Goal: Information Seeking & Learning: Check status

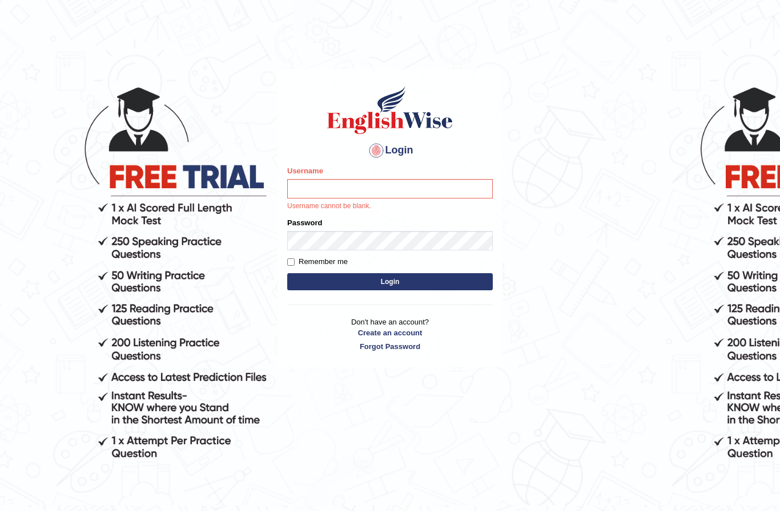
click at [263, 209] on body "Login Please fix the following errors: Username Username cannot be blank. Passw…" at bounding box center [390, 288] width 780 height 511
click at [342, 181] on input "Username" at bounding box center [389, 188] width 205 height 19
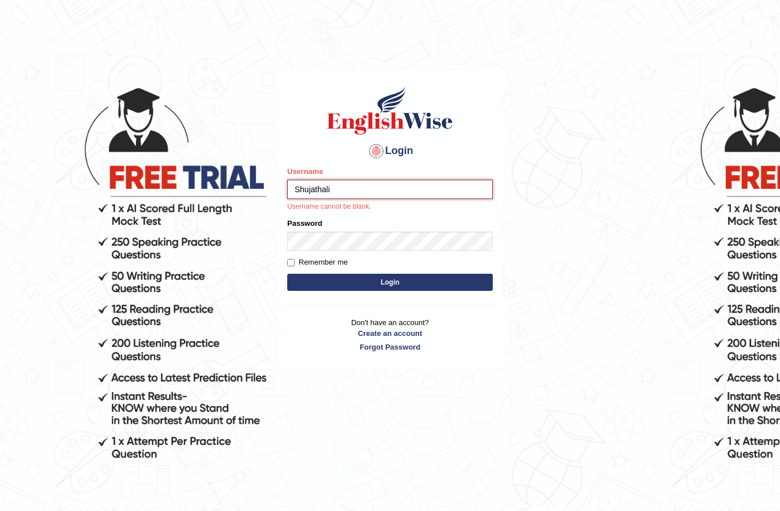
type input "Shujathali"
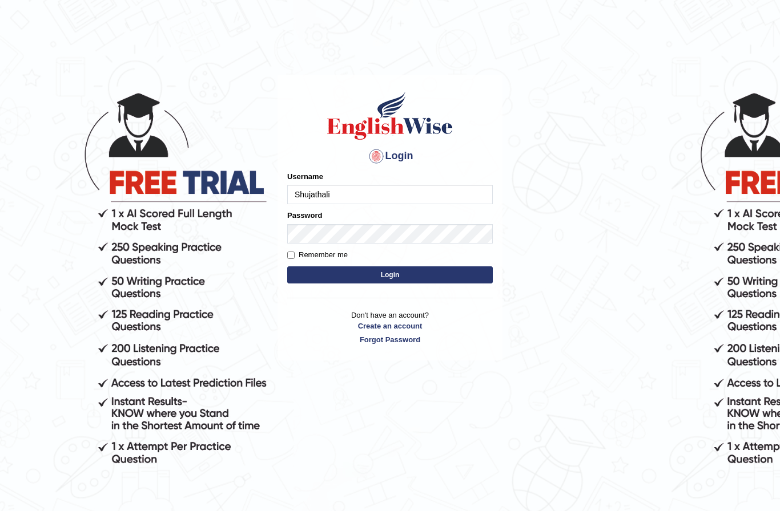
type input "Shujathali"
click at [177, 463] on body "Login Please fix the following errors: Username Shujathali Password Remember me…" at bounding box center [390, 294] width 780 height 511
click at [453, 268] on button "Login" at bounding box center [389, 275] width 205 height 17
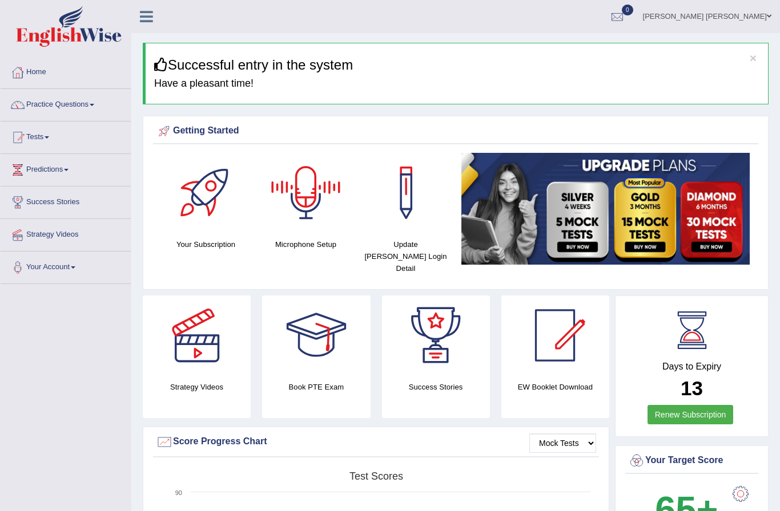
click at [742, 15] on link "[PERSON_NAME] [PERSON_NAME]" at bounding box center [707, 15] width 146 height 30
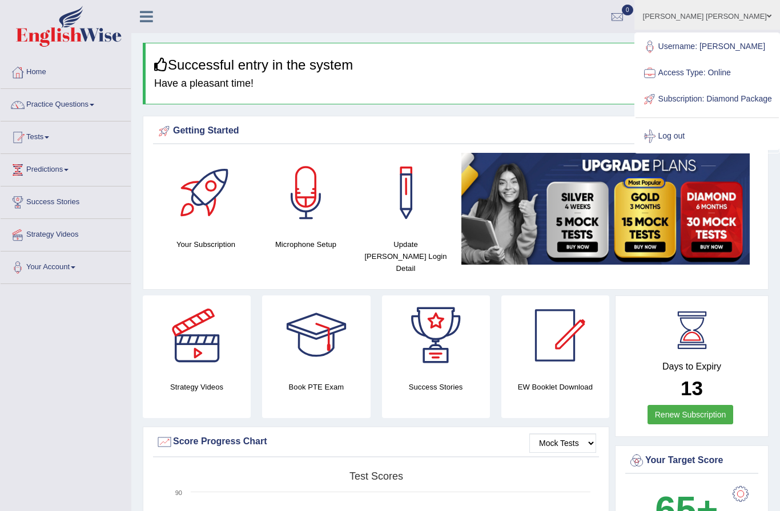
click at [520, 78] on h4 "Have a pleasant time!" at bounding box center [456, 83] width 605 height 11
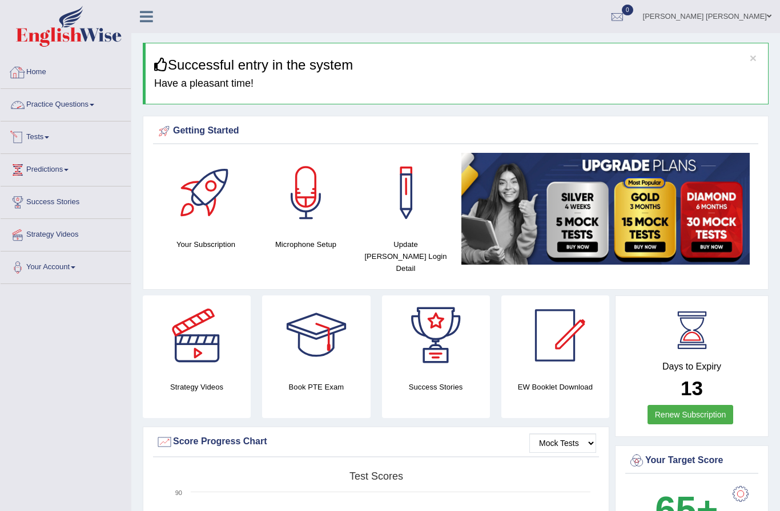
click at [45, 134] on link "Tests" at bounding box center [66, 136] width 130 height 29
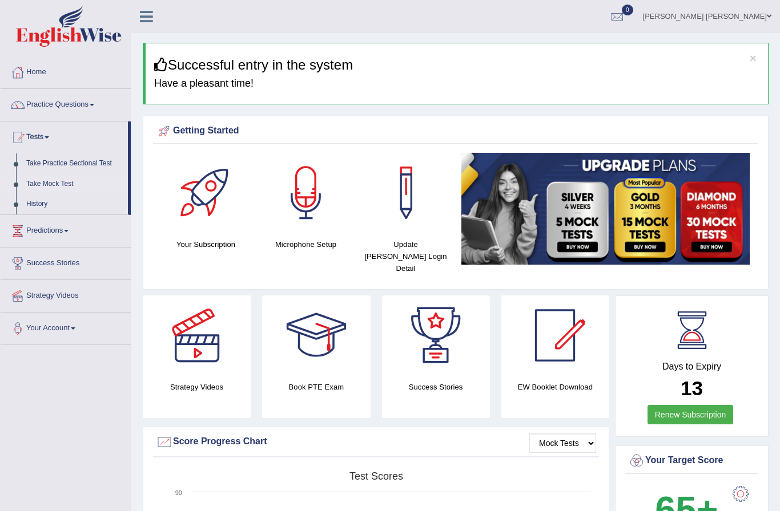
click at [55, 180] on div at bounding box center [390, 255] width 780 height 511
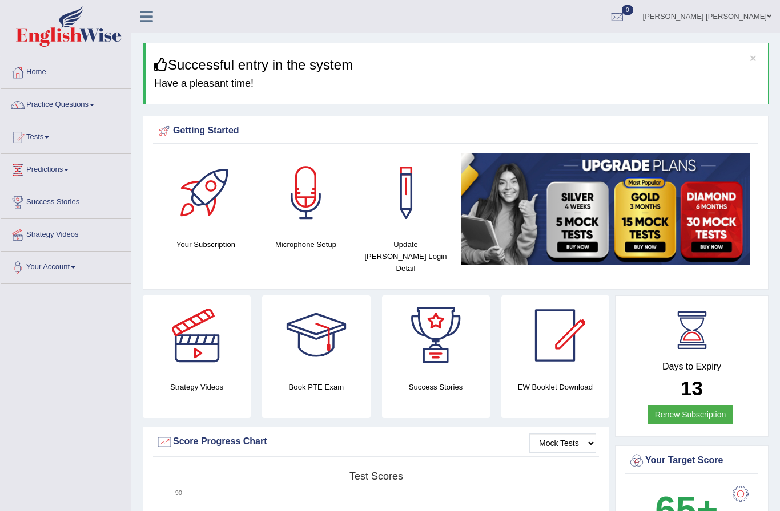
click at [80, 150] on li "Tests Take Practice Sectional Test Take Mock Test History" at bounding box center [66, 138] width 130 height 33
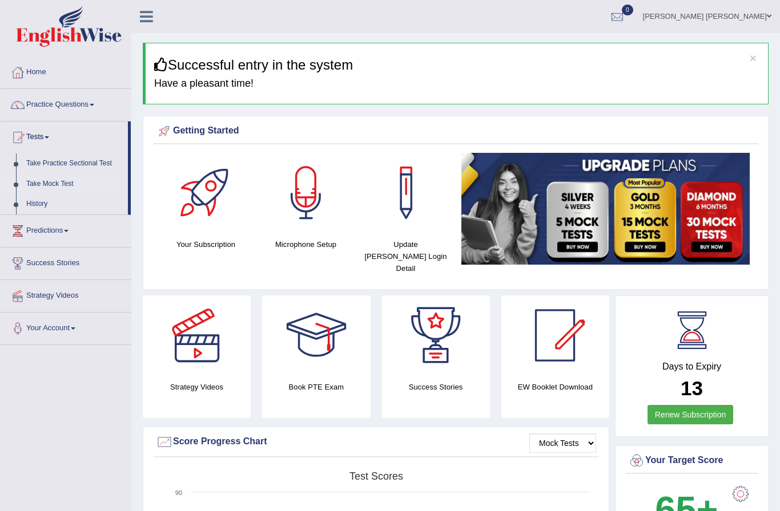
click at [45, 181] on link "Take Mock Test" at bounding box center [74, 184] width 107 height 21
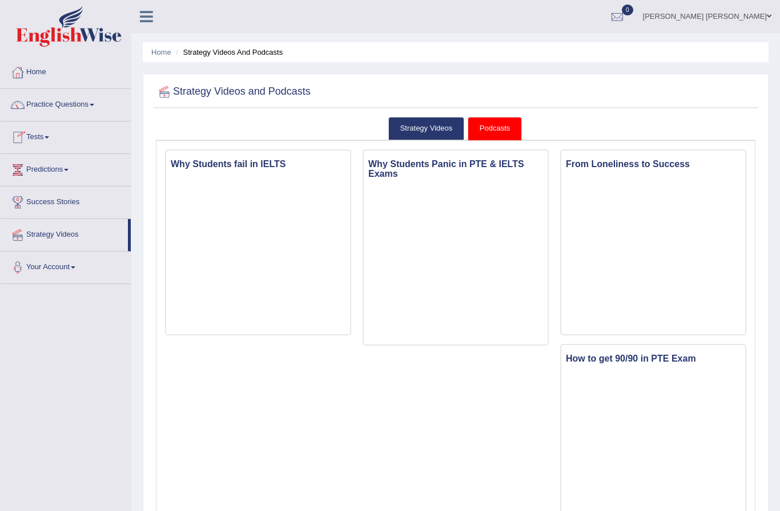
click at [46, 135] on link "Tests" at bounding box center [66, 136] width 130 height 29
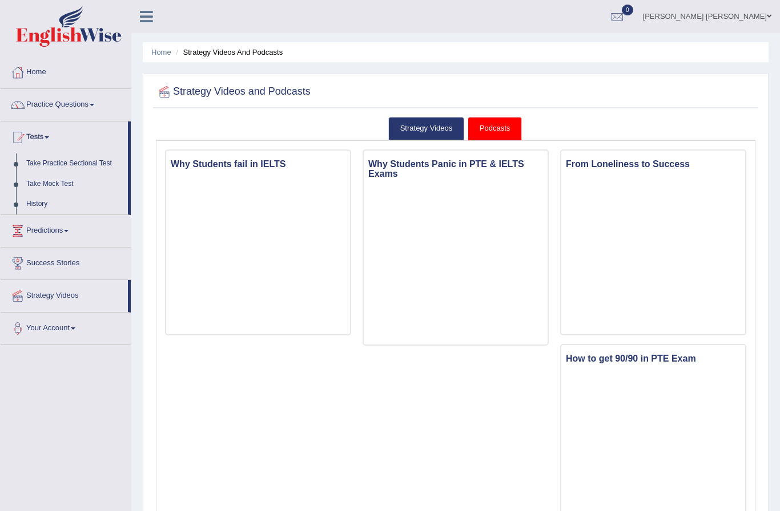
click at [50, 206] on div at bounding box center [390, 255] width 780 height 511
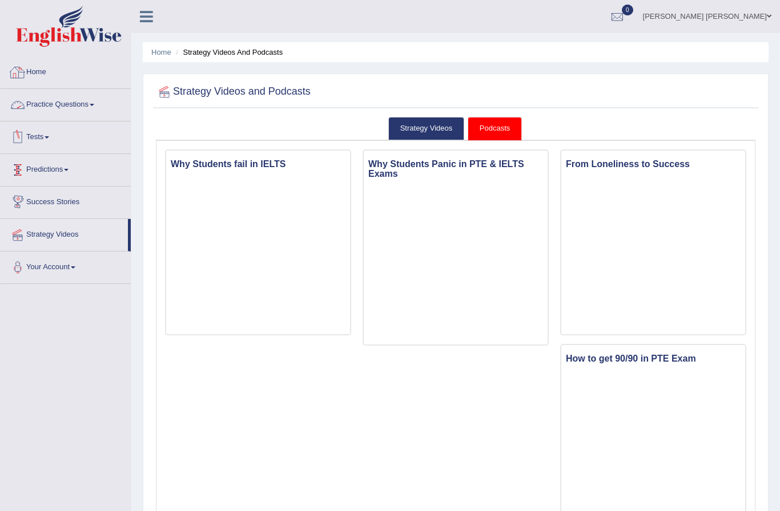
click at [51, 139] on link "Tests" at bounding box center [66, 136] width 130 height 29
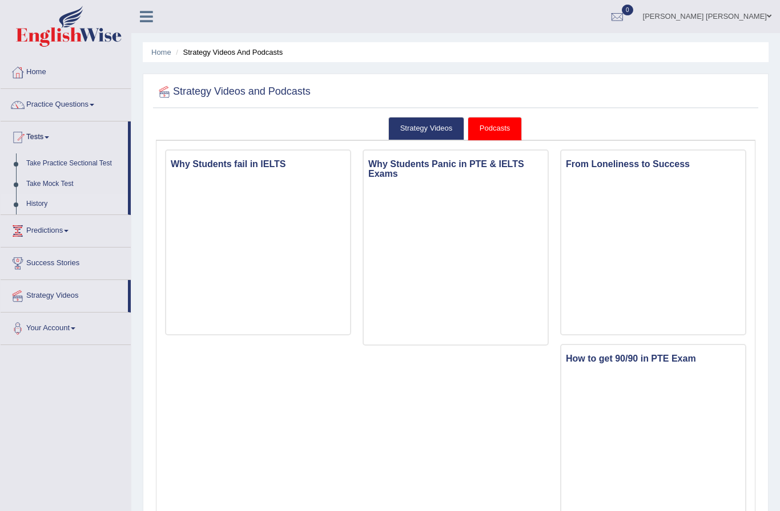
click at [36, 201] on div at bounding box center [390, 255] width 780 height 511
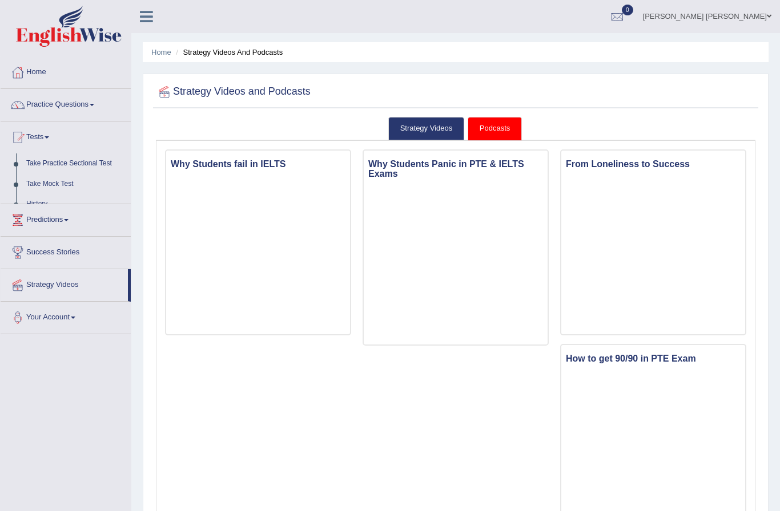
click at [36, 201] on ul "Home Practice Questions Speaking Practice Read Aloud Repeat Sentence Describe I…" at bounding box center [66, 195] width 130 height 278
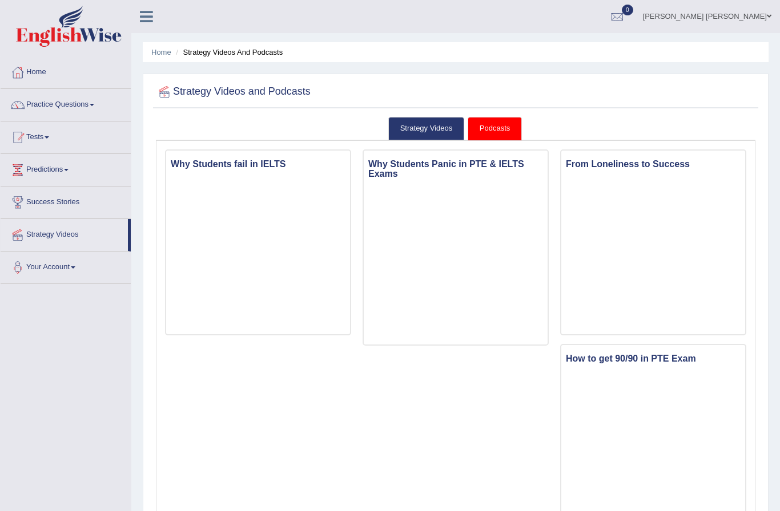
click at [59, 135] on link "Tests" at bounding box center [66, 136] width 130 height 29
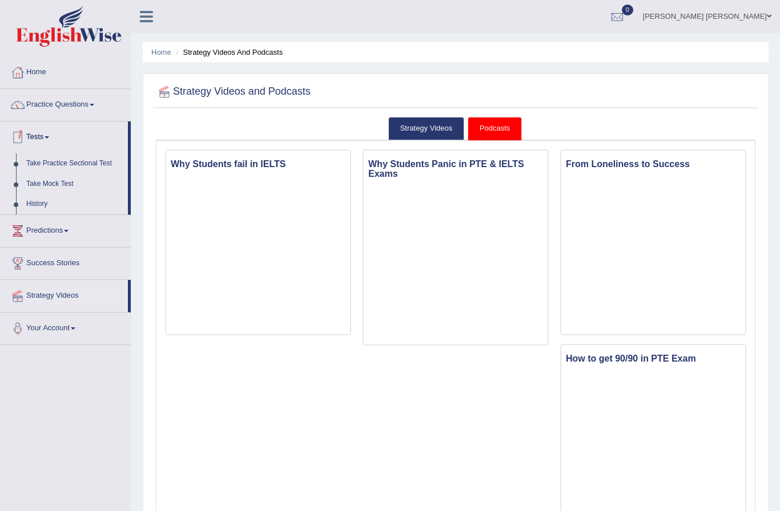
click at [58, 198] on div at bounding box center [390, 255] width 780 height 511
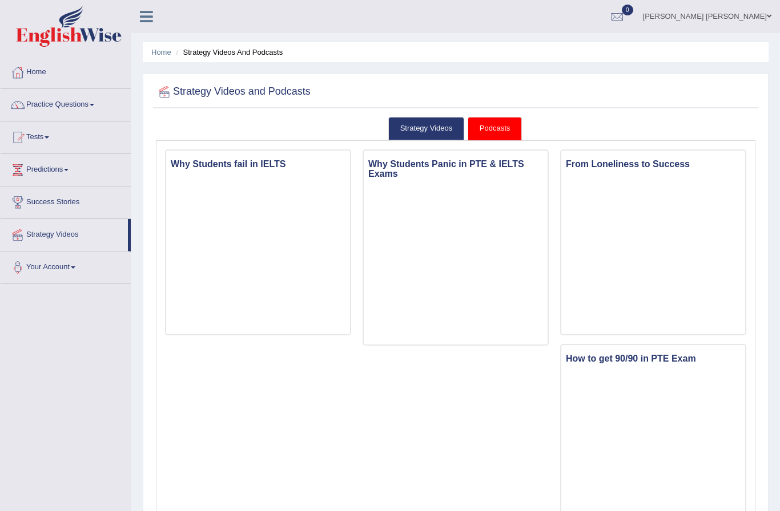
click at [494, 127] on link "Podcasts" at bounding box center [494, 128] width 54 height 23
click at [64, 98] on link "Practice Questions" at bounding box center [66, 103] width 130 height 29
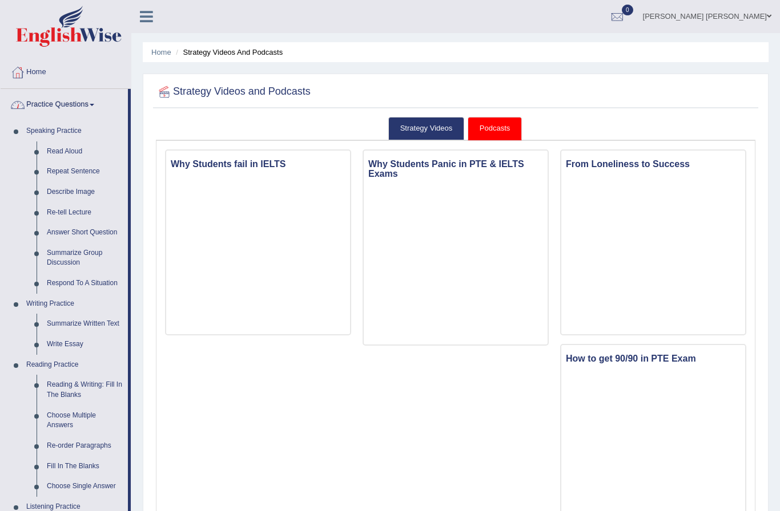
click at [89, 98] on div at bounding box center [390, 255] width 780 height 511
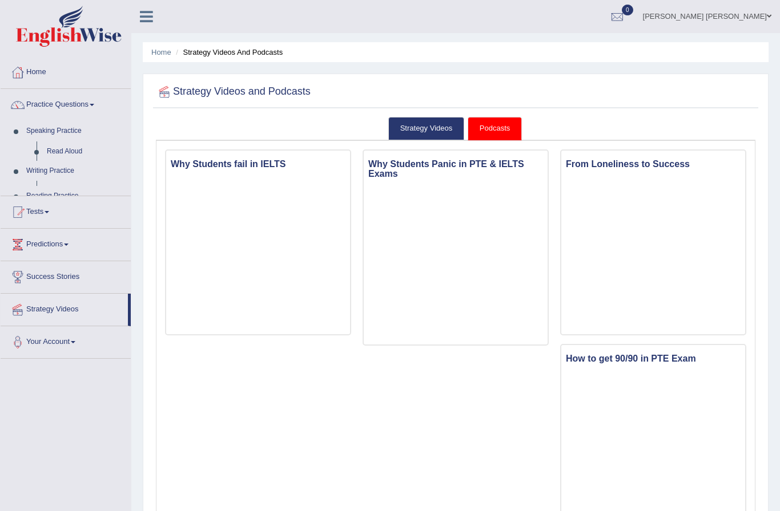
click at [53, 69] on link "Home" at bounding box center [66, 70] width 130 height 29
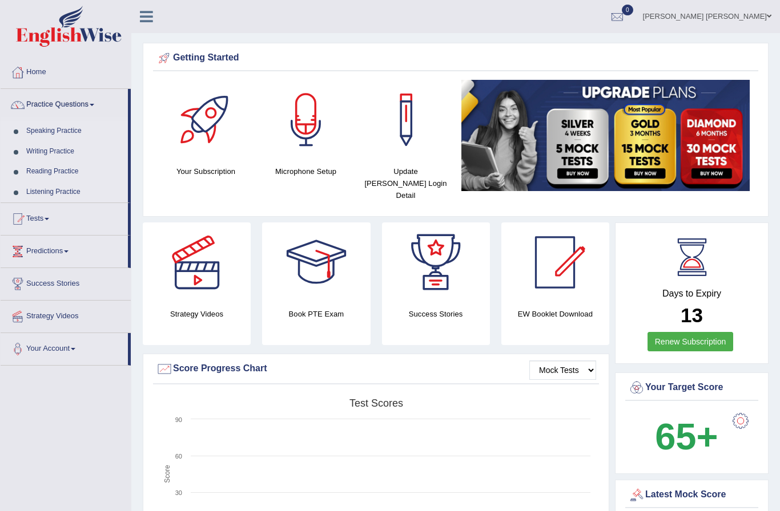
click at [78, 76] on link "Home" at bounding box center [66, 70] width 130 height 29
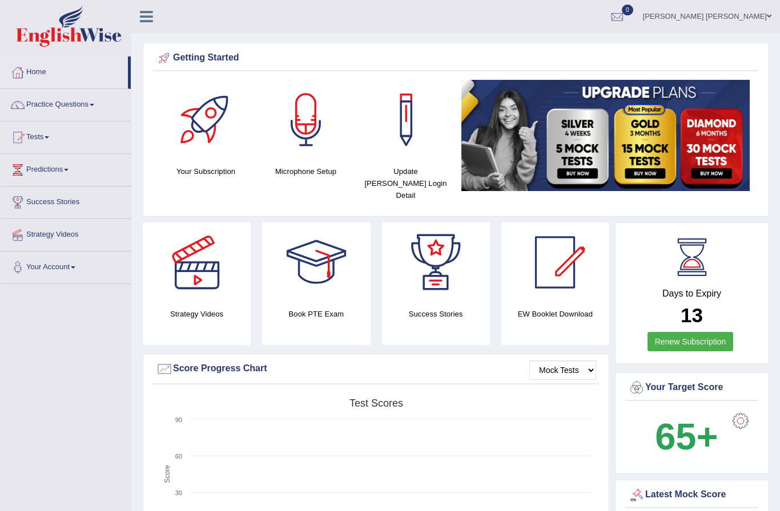
click at [78, 135] on link "Tests" at bounding box center [66, 136] width 130 height 29
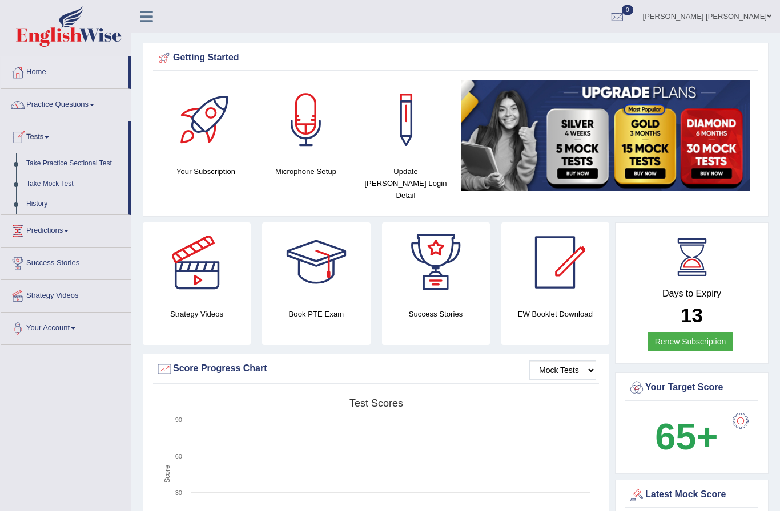
click at [51, 202] on div at bounding box center [390, 255] width 780 height 511
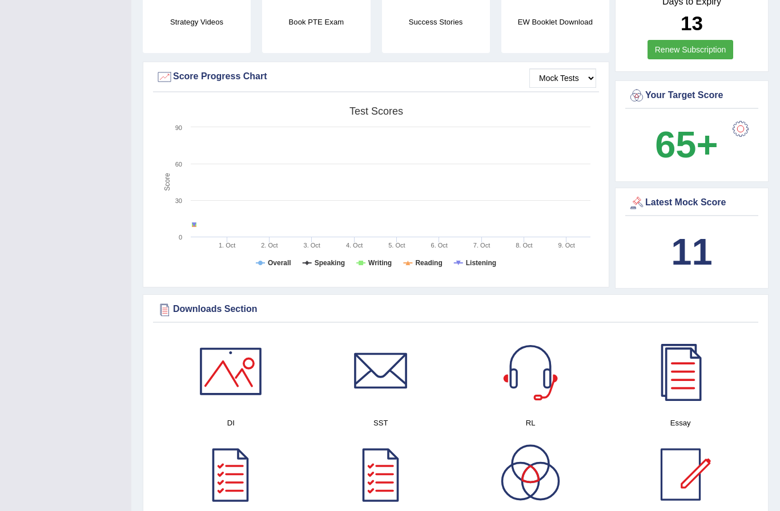
scroll to position [321, 0]
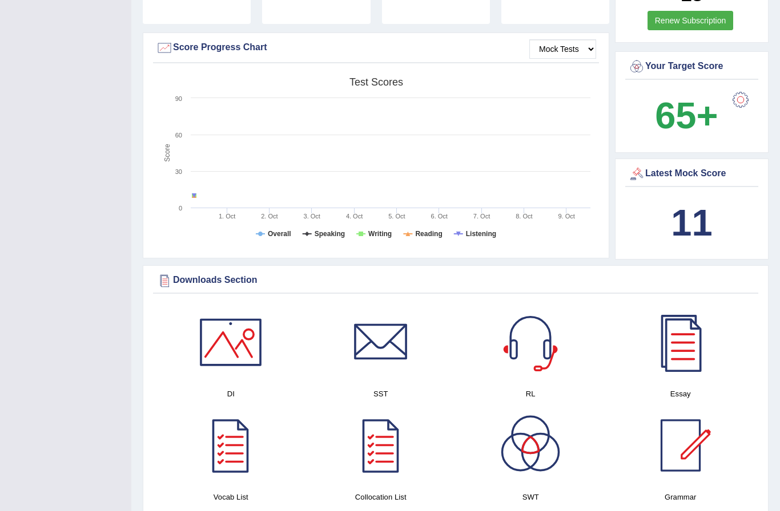
click at [695, 202] on b "11" at bounding box center [691, 223] width 41 height 42
click at [702, 202] on b "11" at bounding box center [691, 223] width 41 height 42
click at [701, 159] on div "Latest Mock Score 11" at bounding box center [692, 210] width 154 height 102
click at [706, 165] on div "Latest Mock Score" at bounding box center [691, 173] width 127 height 17
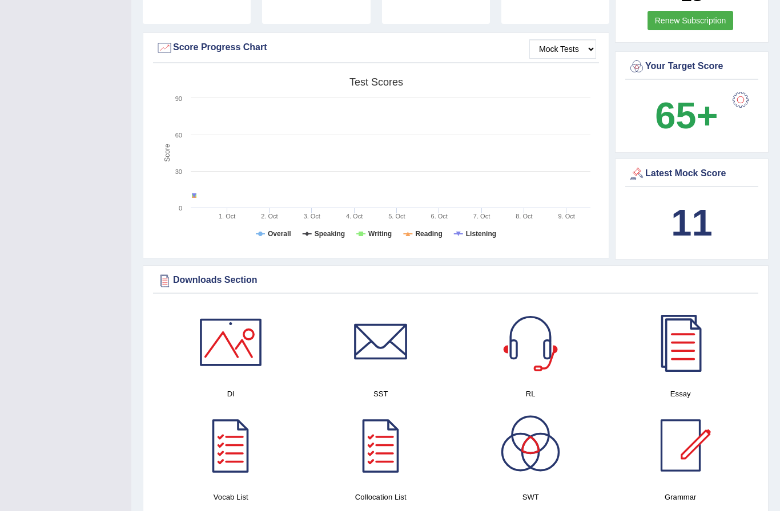
click at [687, 165] on div "Latest Mock Score" at bounding box center [691, 173] width 127 height 17
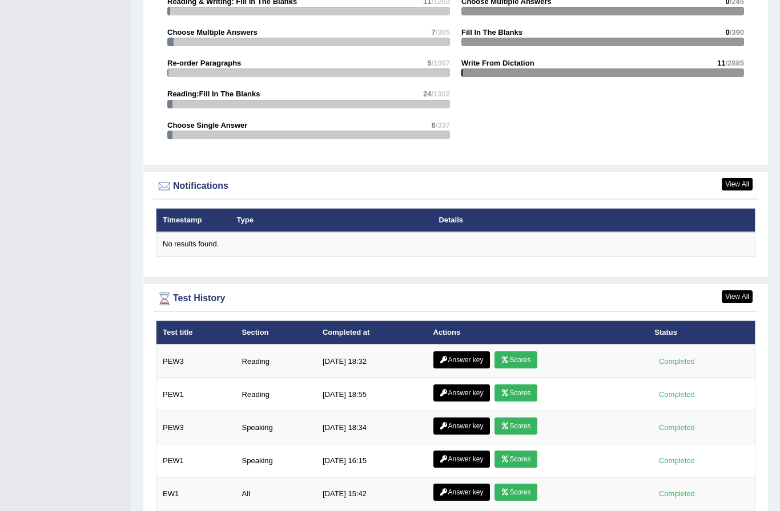
scroll to position [1230, 0]
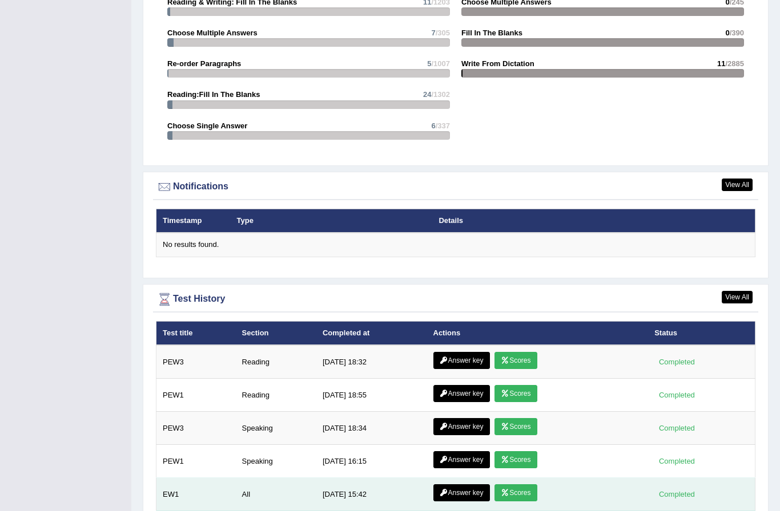
click at [287, 478] on td "All" at bounding box center [276, 494] width 80 height 33
click at [521, 485] on link "Scores" at bounding box center [515, 493] width 42 height 17
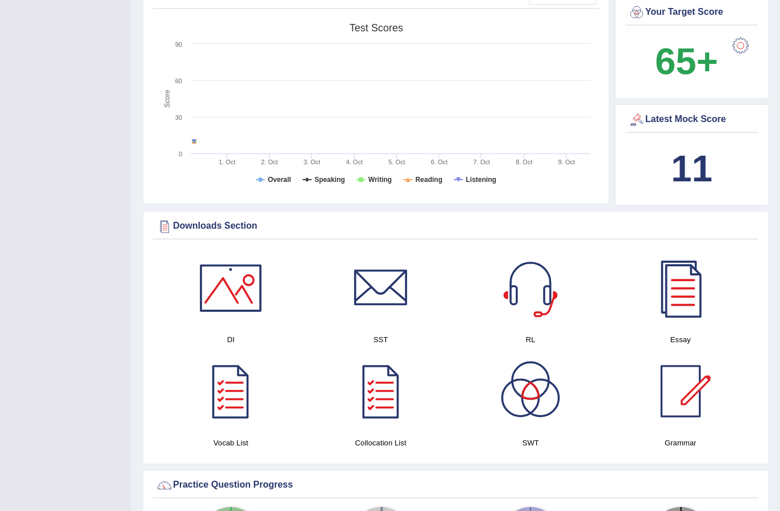
click at [700, 121] on div "Latest Mock Score 11" at bounding box center [692, 155] width 154 height 102
click at [697, 111] on div "Latest Mock Score" at bounding box center [691, 119] width 127 height 17
click at [699, 111] on div "Latest Mock Score" at bounding box center [691, 119] width 127 height 17
click at [700, 111] on div "Latest Mock Score" at bounding box center [691, 119] width 127 height 17
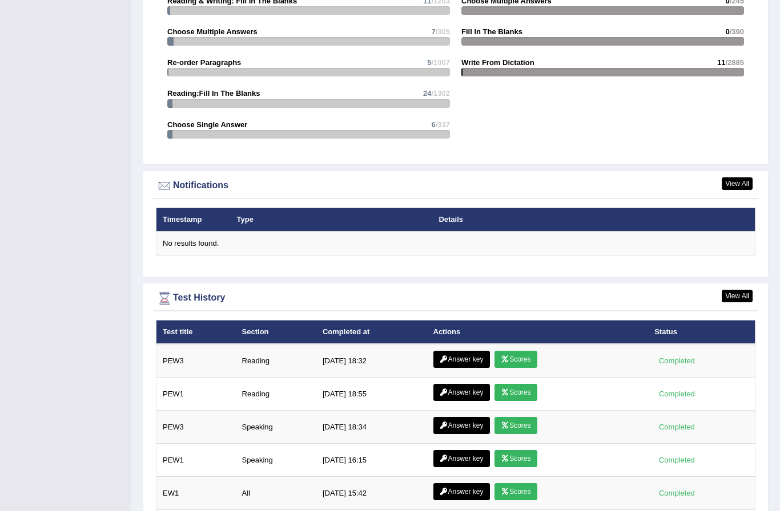
scroll to position [1230, 0]
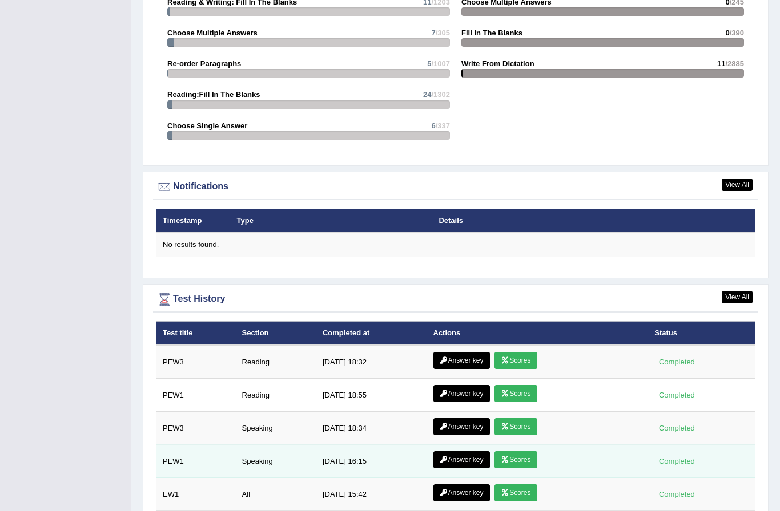
click at [526, 451] on link "Scores" at bounding box center [515, 459] width 42 height 17
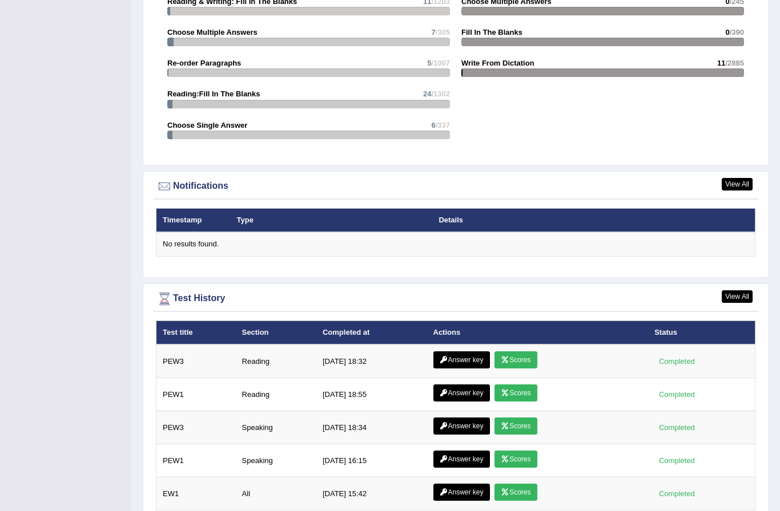
scroll to position [1230, 0]
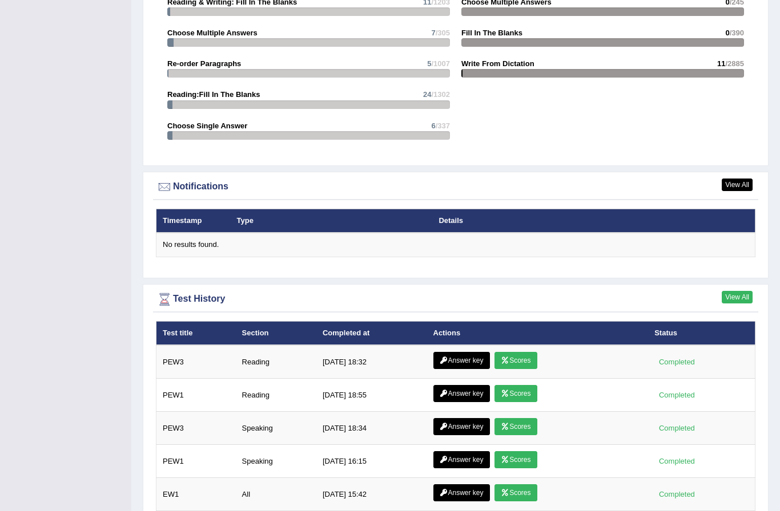
click at [739, 291] on link "View All" at bounding box center [736, 297] width 31 height 13
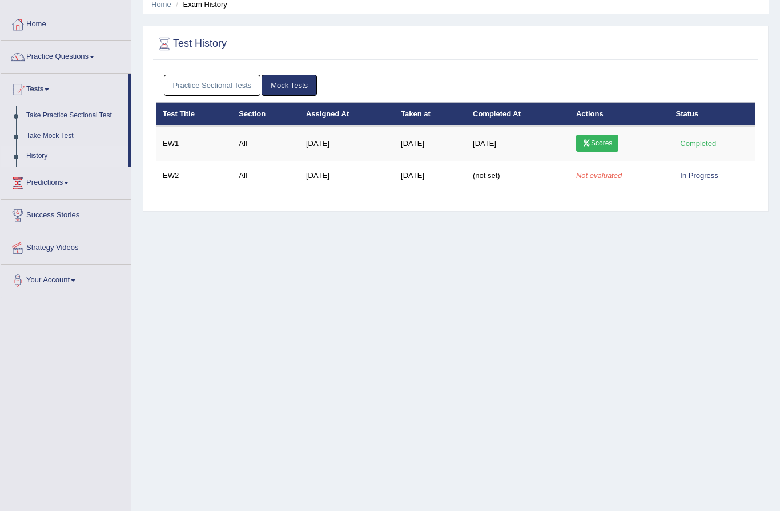
scroll to position [47, 0]
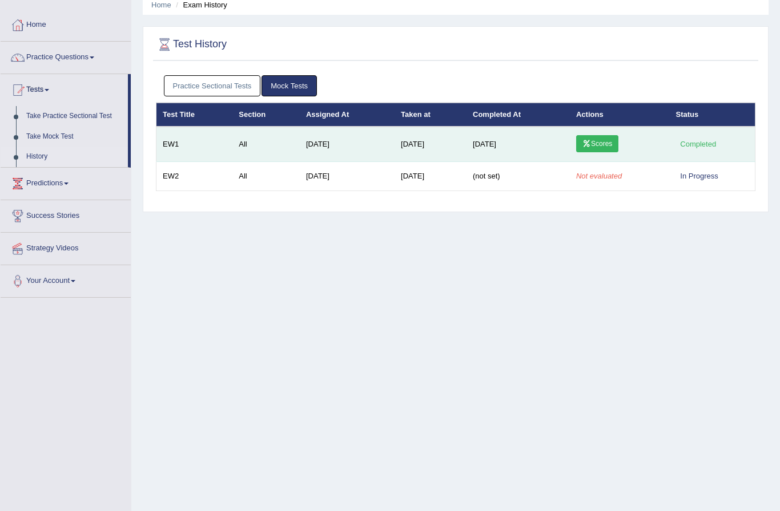
click at [434, 143] on td "Sep 30, 2025" at bounding box center [430, 144] width 72 height 35
click at [699, 141] on div "Completed" at bounding box center [698, 144] width 45 height 12
click at [612, 144] on link "Scores" at bounding box center [597, 143] width 42 height 17
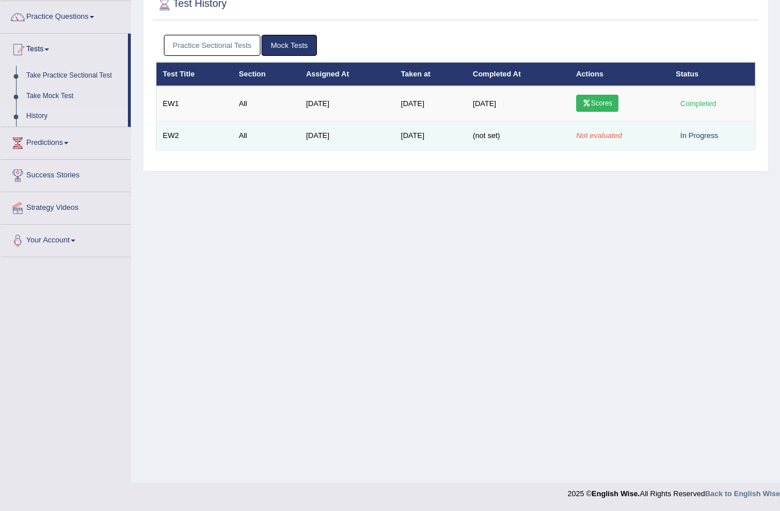
click at [338, 135] on td "[DATE]" at bounding box center [347, 136] width 95 height 29
click at [699, 131] on div "In Progress" at bounding box center [699, 136] width 47 height 12
click at [177, 141] on td "EW2" at bounding box center [194, 136] width 76 height 29
click at [705, 130] on div "In Progress" at bounding box center [699, 136] width 47 height 12
click at [701, 134] on div "In Progress" at bounding box center [699, 136] width 47 height 12
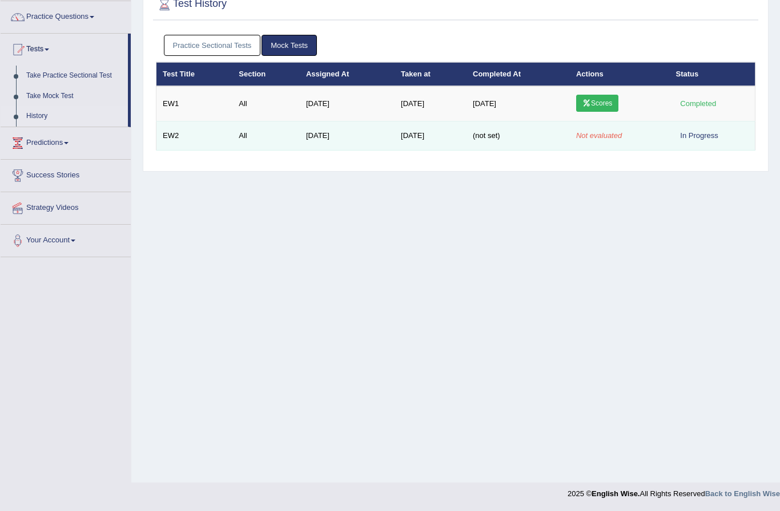
click at [599, 130] on td "Not evaluated" at bounding box center [620, 136] width 100 height 29
click at [612, 136] on em "Not evaluated" at bounding box center [599, 135] width 46 height 9
click at [608, 135] on em "Not evaluated" at bounding box center [599, 135] width 46 height 9
click at [605, 132] on em "Not evaluated" at bounding box center [599, 135] width 46 height 9
click at [358, 132] on td "[DATE]" at bounding box center [347, 136] width 95 height 29
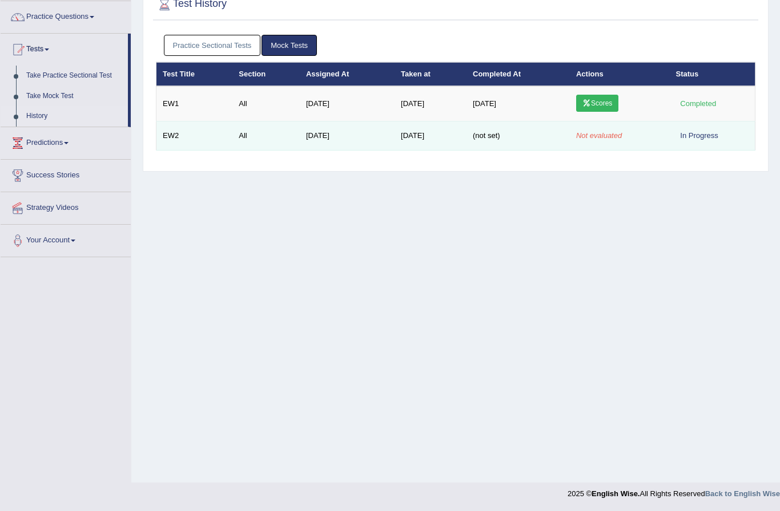
click at [358, 132] on td "[DATE]" at bounding box center [347, 136] width 95 height 29
click at [227, 135] on td "EW2" at bounding box center [194, 136] width 76 height 29
click at [172, 128] on td "EW2" at bounding box center [194, 136] width 76 height 29
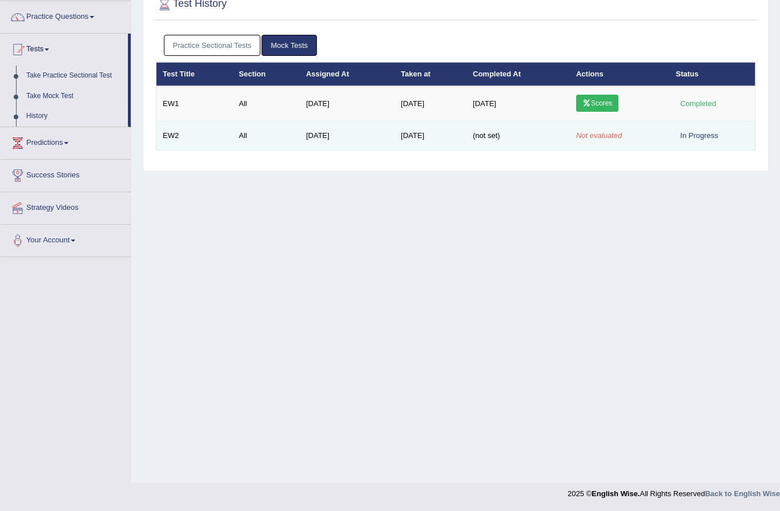
click at [540, 135] on td "(not set)" at bounding box center [517, 136] width 103 height 29
click at [636, 137] on td "Not evaluated" at bounding box center [620, 136] width 100 height 29
click at [711, 141] on div "In Progress" at bounding box center [699, 136] width 47 height 12
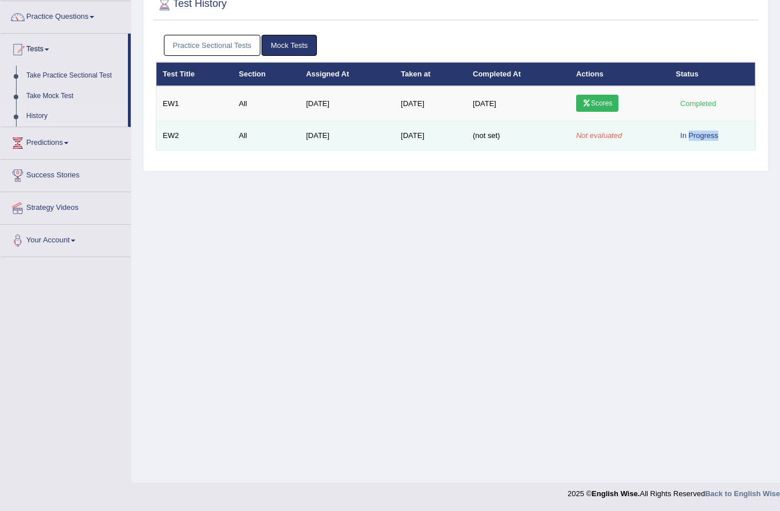
click at [711, 141] on div "In Progress" at bounding box center [699, 136] width 47 height 12
click at [667, 140] on td "Not evaluated" at bounding box center [620, 136] width 100 height 29
drag, startPoint x: 671, startPoint y: 160, endPoint x: 671, endPoint y: 149, distance: 10.9
click at [671, 159] on div "Practice Sectional Tests Mock Tests Test Title Section Assigned At Taken at Com…" at bounding box center [455, 97] width 605 height 136
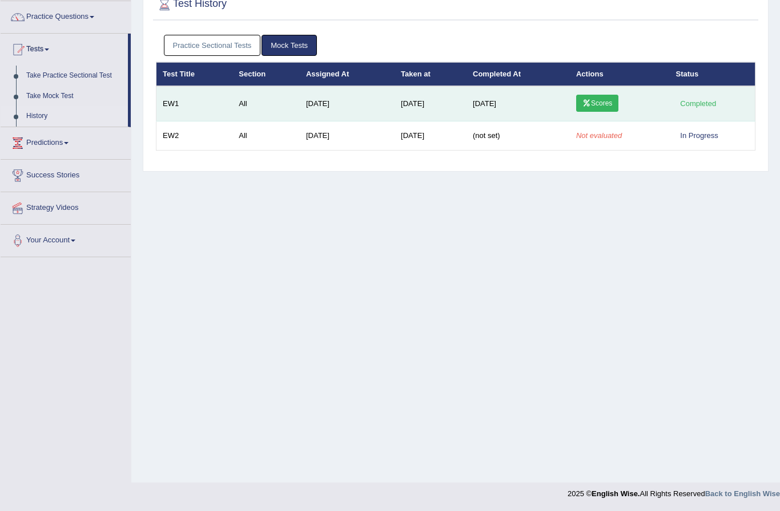
click at [405, 120] on td "Sep 30, 2025" at bounding box center [430, 103] width 72 height 35
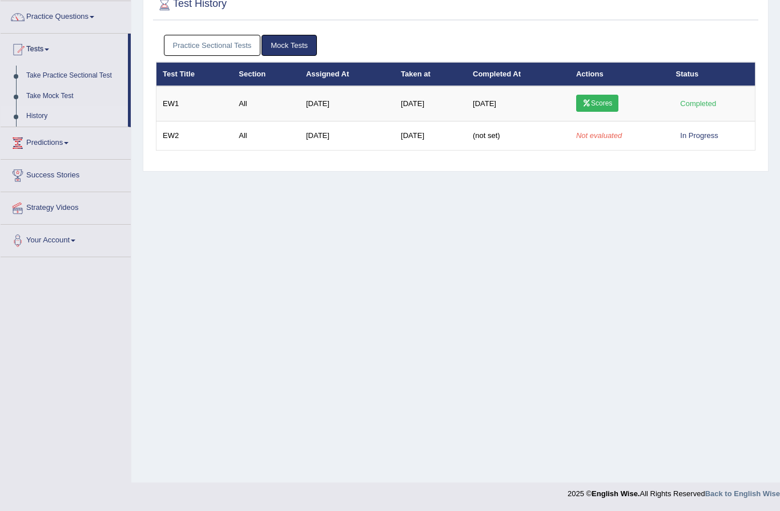
click at [323, 257] on div "Home Exam History Test History Practice Sectional Tests Mock Tests Test Title S…" at bounding box center [455, 197] width 648 height 571
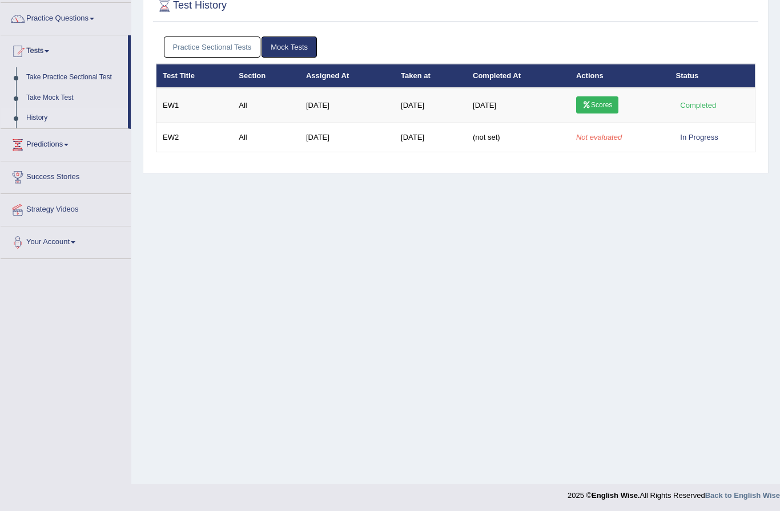
click at [64, 391] on div "Toggle navigation Home Practice Questions Speaking Practice Read Aloud Repeat S…" at bounding box center [390, 211] width 780 height 594
click at [42, 400] on div "Toggle navigation Home Practice Questions Speaking Practice Read Aloud Repeat S…" at bounding box center [390, 211] width 780 height 594
click at [599, 365] on div "Home Exam History Test History Practice Sectional Tests Mock Tests Test Title S…" at bounding box center [455, 199] width 648 height 571
click at [595, 357] on div "Home Exam History Test History Practice Sectional Tests Mock Tests Test Title S…" at bounding box center [455, 199] width 648 height 571
click at [525, 37] on ul "Practice Sectional Tests Mock Tests" at bounding box center [456, 47] width 584 height 21
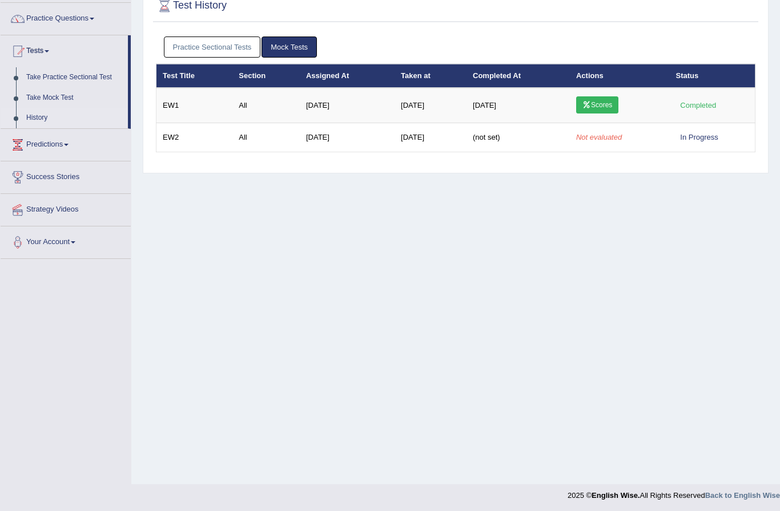
click at [523, 290] on div "Home Exam History Test History Practice Sectional Tests Mock Tests Test Title S…" at bounding box center [455, 199] width 648 height 571
click at [509, 306] on div "Home Exam History Test History Practice Sectional Tests Mock Tests Test Title S…" at bounding box center [455, 199] width 648 height 571
click at [302, 48] on link "Mock Tests" at bounding box center [288, 47] width 55 height 21
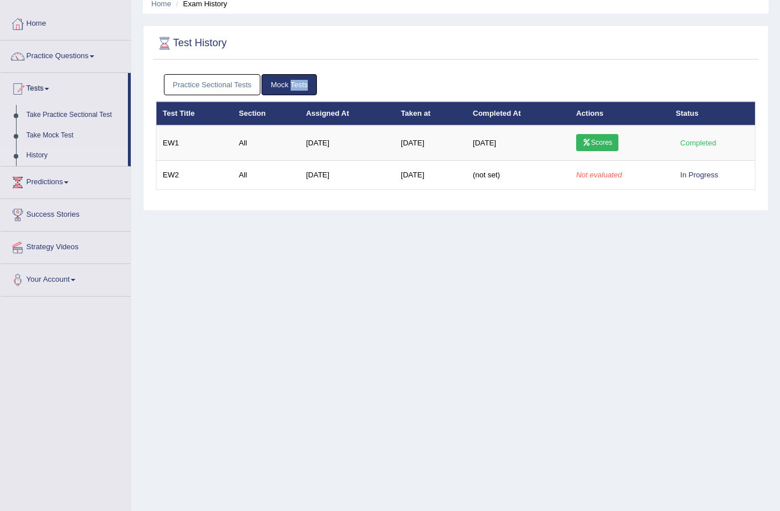
scroll to position [47, 0]
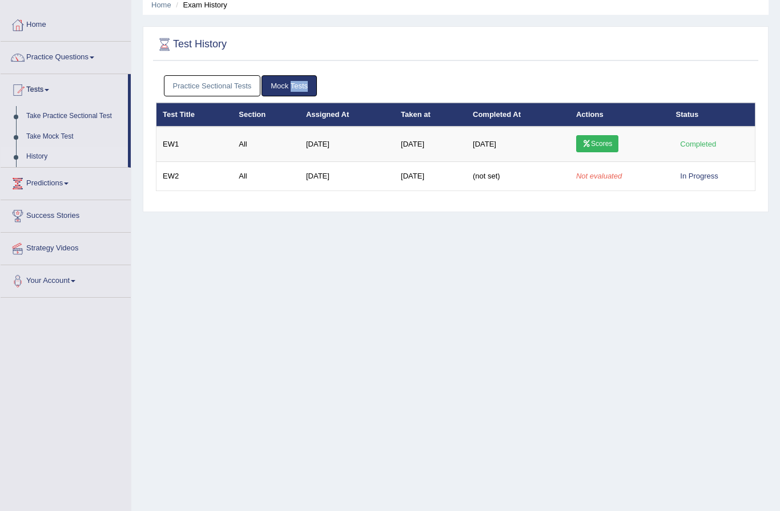
click at [298, 86] on link "Mock Tests" at bounding box center [288, 85] width 55 height 21
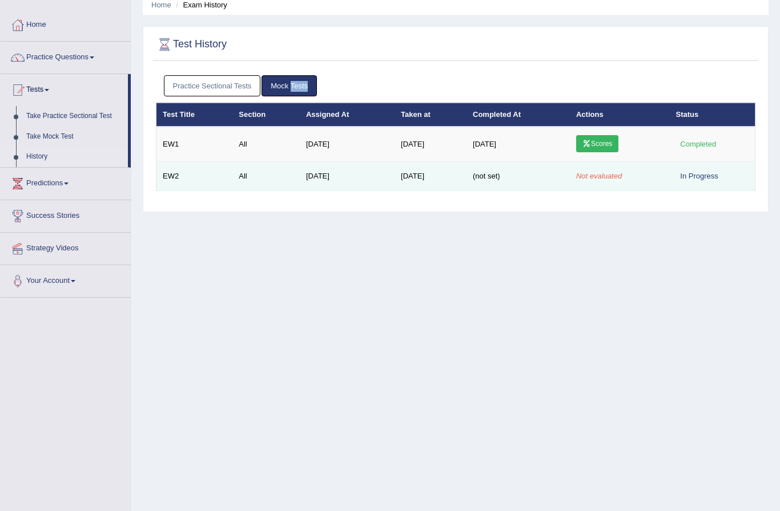
click at [406, 180] on td "Oct 8, 2025" at bounding box center [430, 176] width 72 height 29
click at [434, 171] on td "Oct 8, 2025" at bounding box center [430, 176] width 72 height 29
click at [433, 166] on td "Oct 8, 2025" at bounding box center [430, 176] width 72 height 29
click at [438, 176] on td "Oct 8, 2025" at bounding box center [430, 176] width 72 height 29
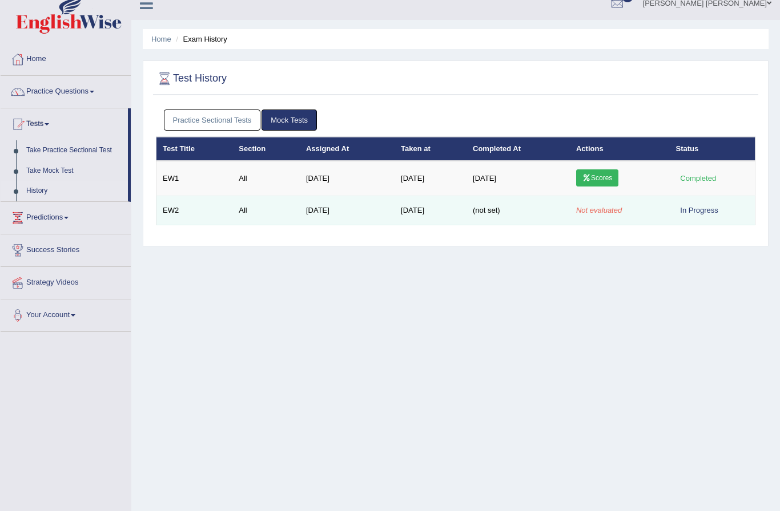
scroll to position [0, 0]
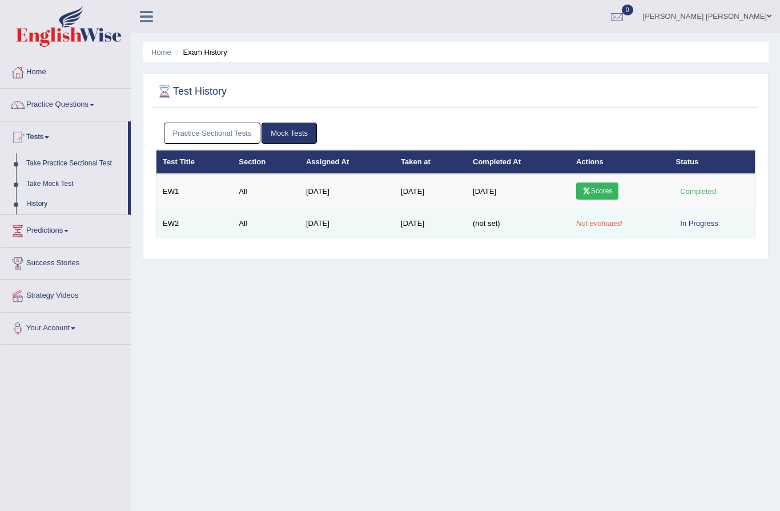
click at [711, 223] on div "In Progress" at bounding box center [699, 223] width 47 height 12
click at [525, 229] on td "(not set)" at bounding box center [517, 223] width 103 height 29
click at [500, 219] on span "(not set)" at bounding box center [486, 223] width 27 height 9
click at [515, 235] on td "(not set)" at bounding box center [517, 223] width 103 height 29
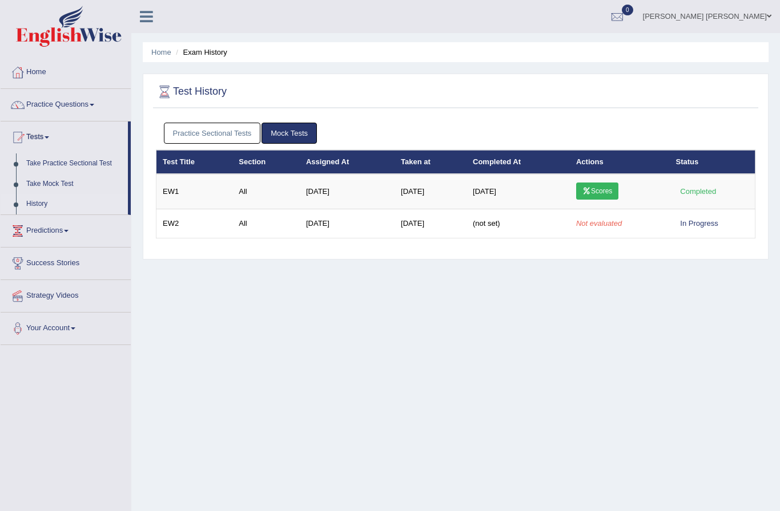
click at [625, 18] on div at bounding box center [616, 17] width 17 height 17
click at [661, 104] on div "Test History" at bounding box center [455, 94] width 605 height 29
click at [625, 18] on div at bounding box center [616, 17] width 17 height 17
click at [623, 34] on ul "See All Alerts" at bounding box center [548, 50] width 171 height 34
click at [705, 21] on link "[PERSON_NAME] [PERSON_NAME]" at bounding box center [707, 15] width 146 height 30
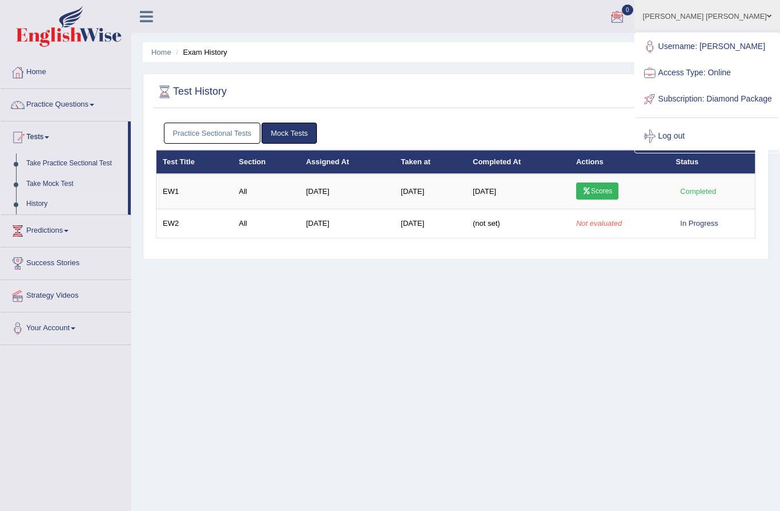
click at [706, 63] on link "Access Type: Online" at bounding box center [706, 73] width 143 height 26
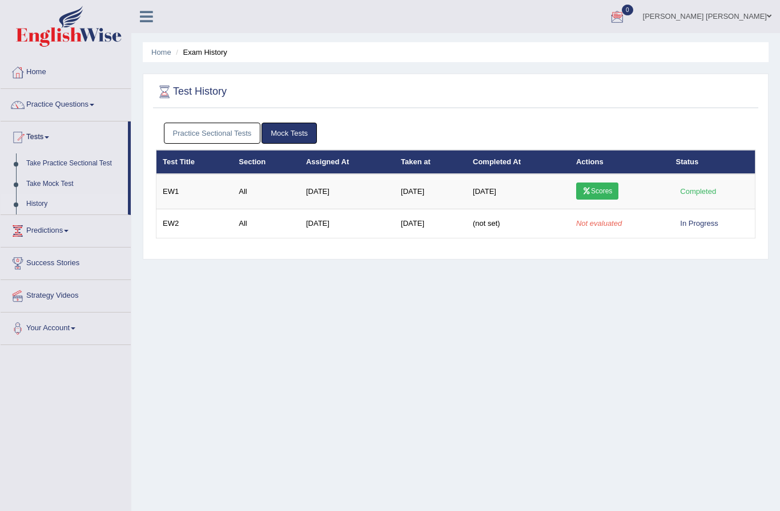
click at [731, 29] on link "[PERSON_NAME] [PERSON_NAME]" at bounding box center [707, 15] width 146 height 30
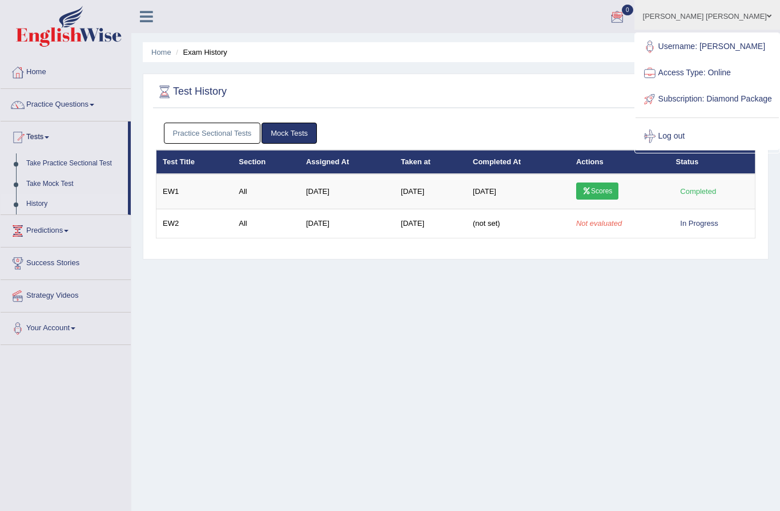
click at [753, 34] on link "Username: [PERSON_NAME]" at bounding box center [706, 47] width 143 height 26
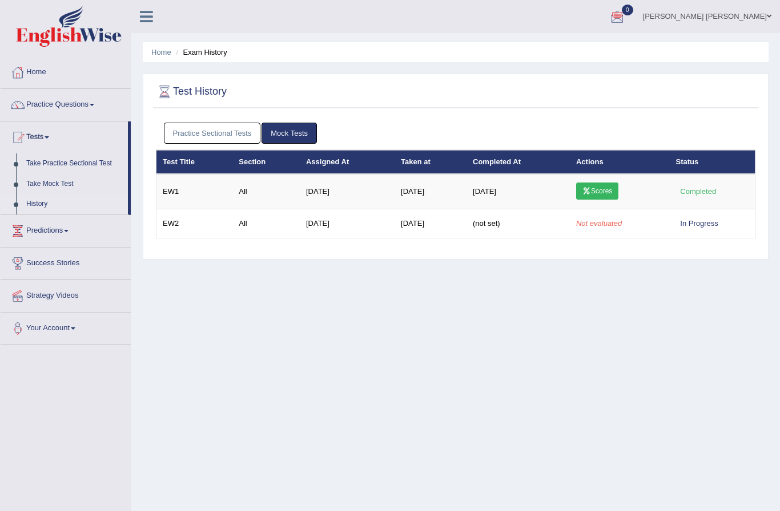
click at [748, 23] on link "[PERSON_NAME] [PERSON_NAME]" at bounding box center [707, 15] width 146 height 30
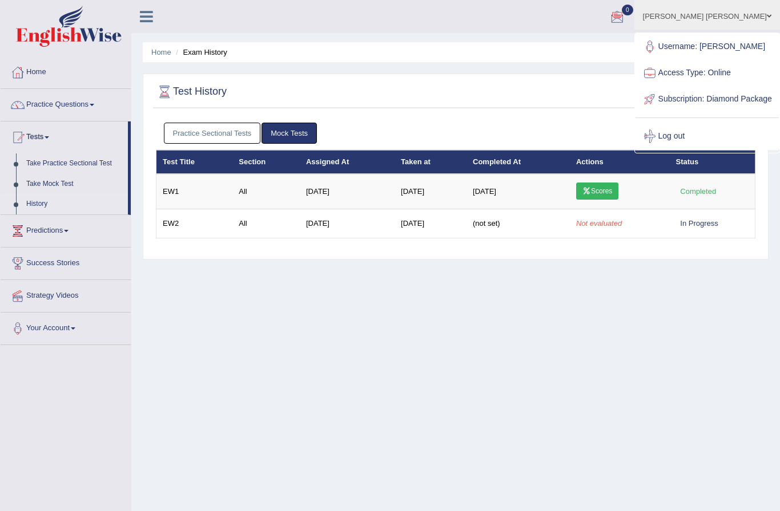
click at [547, 296] on div "Home Exam History Test History Practice Sectional Tests Mock Tests Test Title S…" at bounding box center [455, 285] width 648 height 571
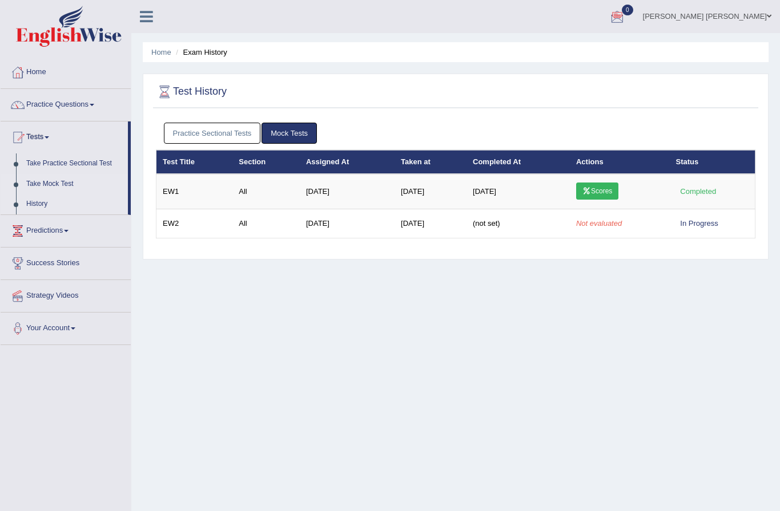
click at [46, 179] on link "Take Mock Test" at bounding box center [74, 184] width 107 height 21
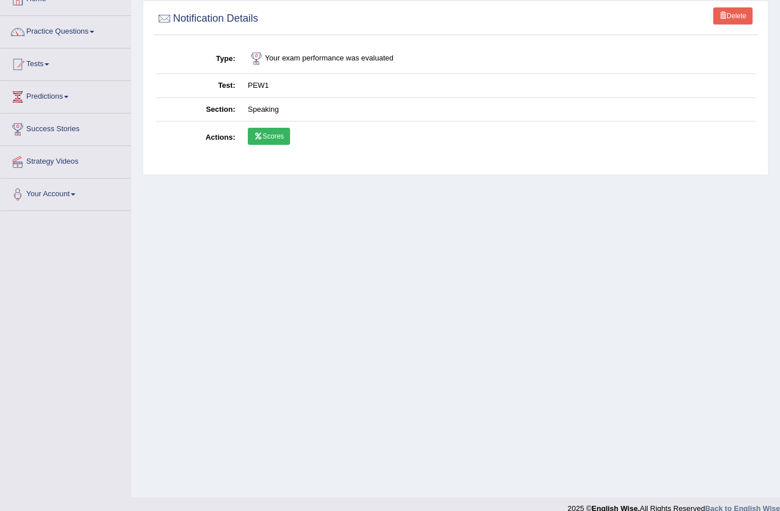
scroll to position [73, 0]
click at [286, 143] on link "Scores" at bounding box center [269, 136] width 42 height 17
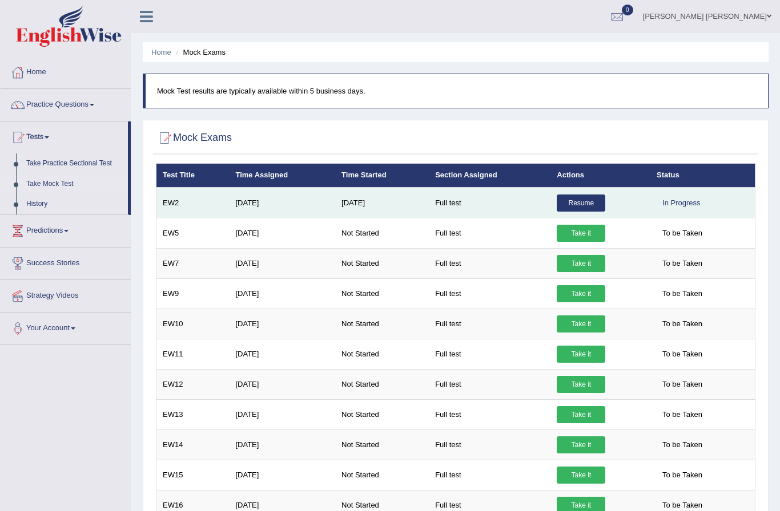
click at [588, 205] on link "Resume" at bounding box center [580, 203] width 49 height 17
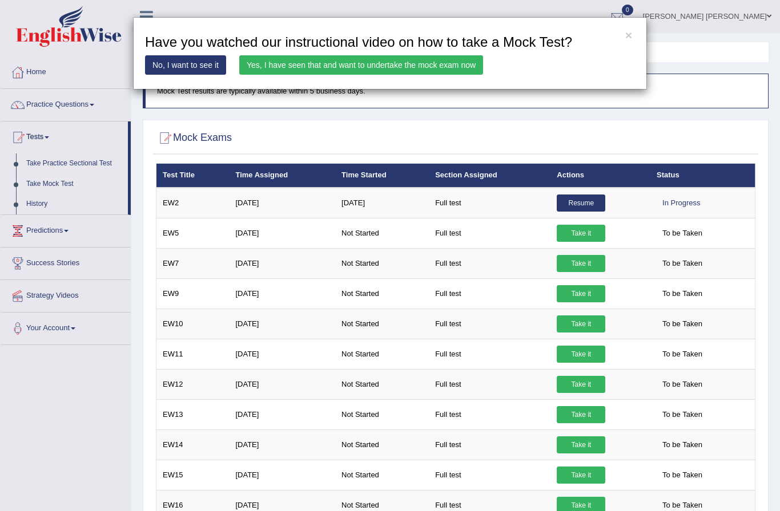
click at [437, 58] on link "Yes, I have seen that and want to undertake the mock exam now" at bounding box center [361, 64] width 244 height 19
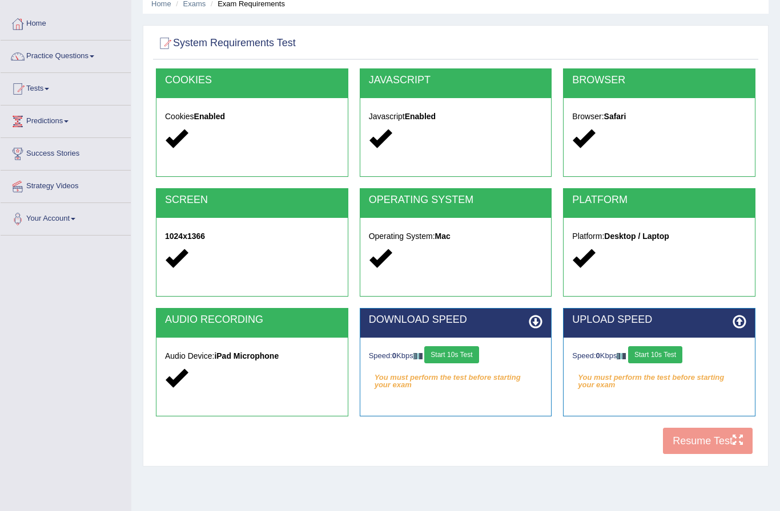
scroll to position [47, 0]
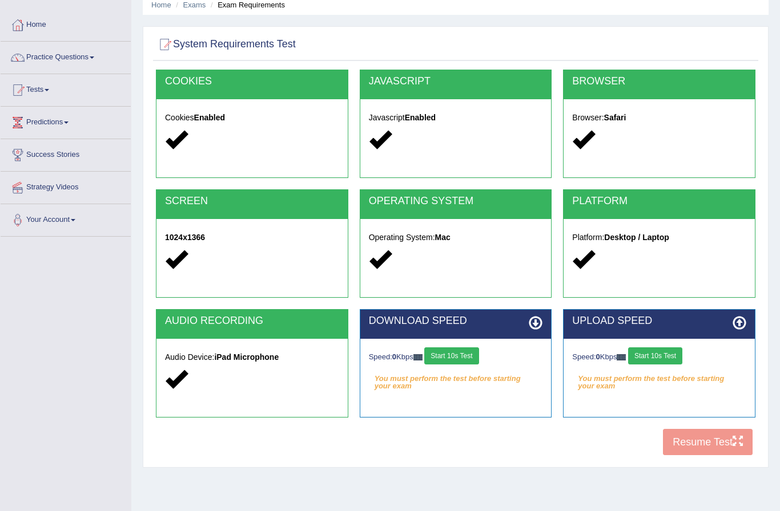
click at [465, 352] on button "Start 10s Test" at bounding box center [451, 356] width 54 height 17
click at [677, 350] on div "Speed: 0 Kbps Start 10s Test" at bounding box center [659, 358] width 174 height 20
click at [675, 348] on button "Start 10s Test" at bounding box center [655, 356] width 54 height 17
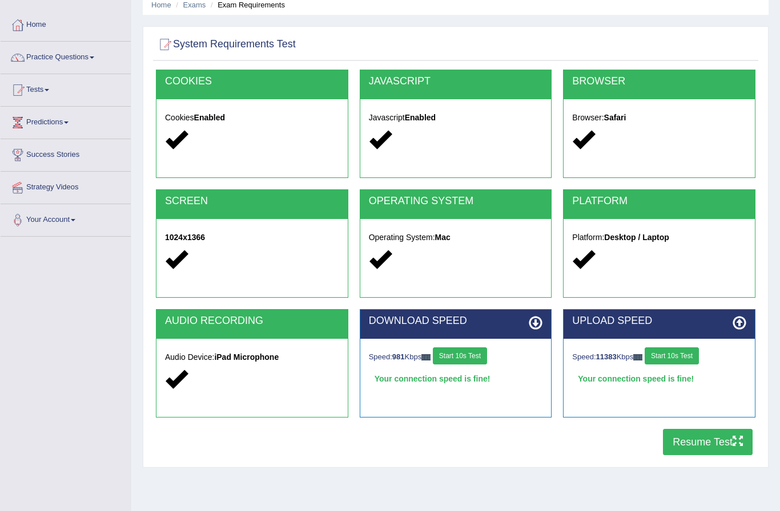
click at [712, 439] on button "Resume Test" at bounding box center [708, 442] width 90 height 26
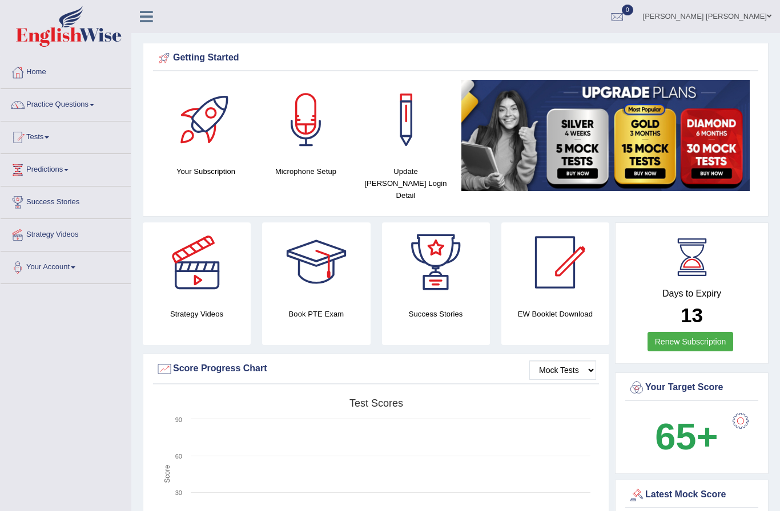
click at [68, 26] on img at bounding box center [69, 26] width 106 height 41
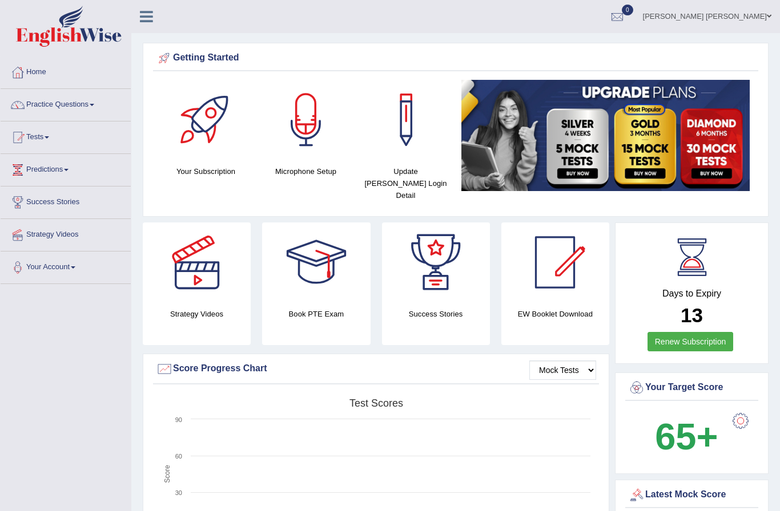
click at [68, 26] on img at bounding box center [69, 26] width 106 height 41
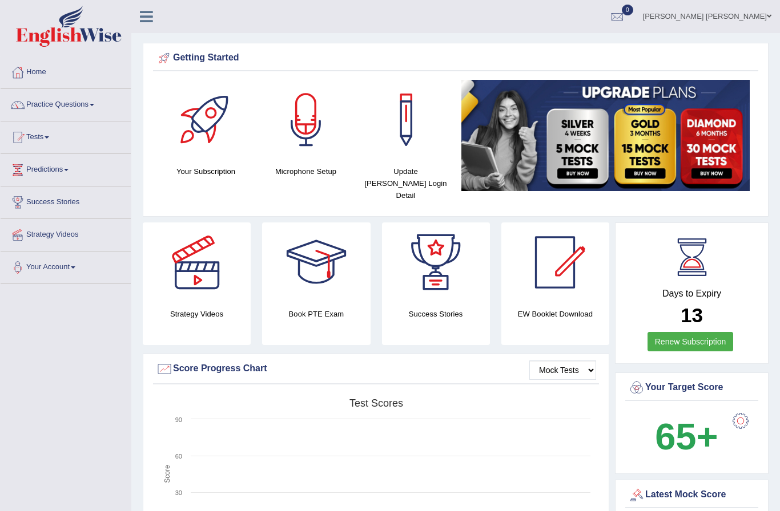
click at [68, 26] on img at bounding box center [69, 26] width 106 height 41
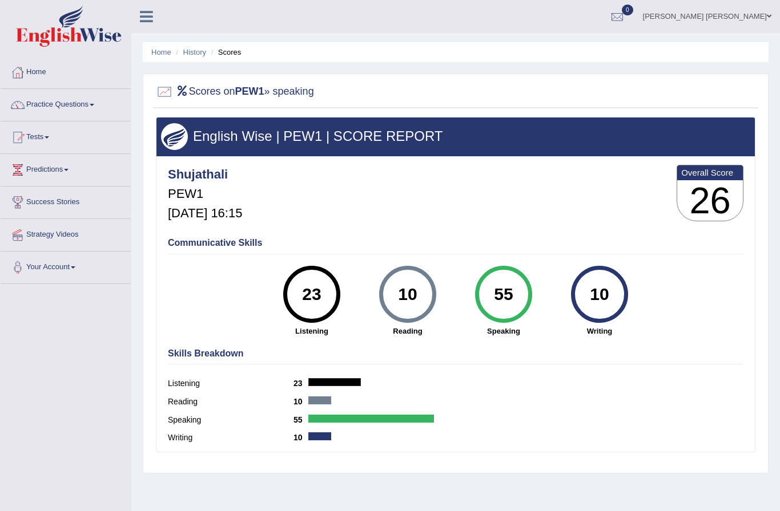
click at [78, 107] on link "Practice Questions" at bounding box center [66, 103] width 130 height 29
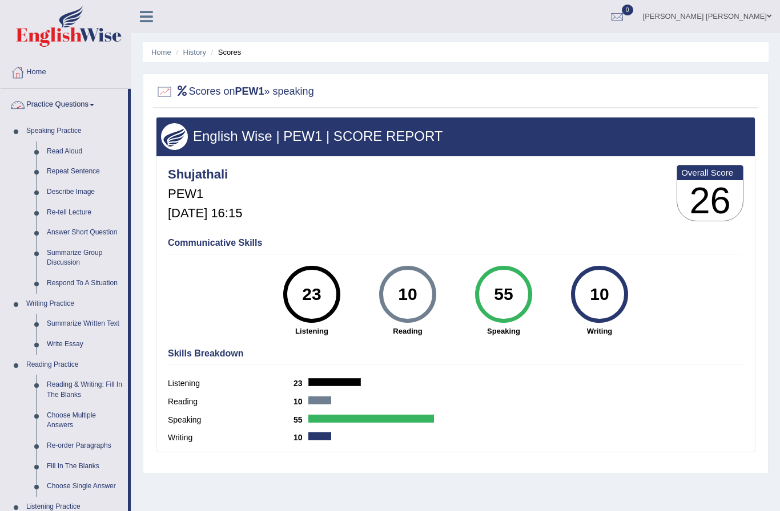
click at [63, 80] on div at bounding box center [390, 255] width 780 height 511
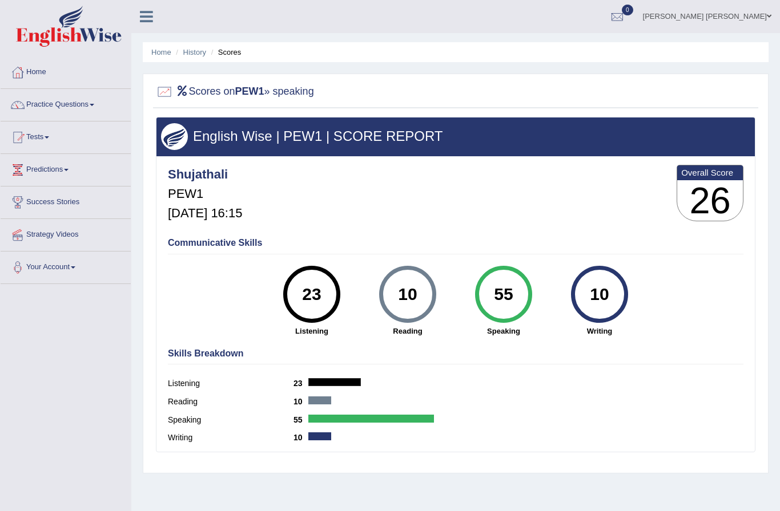
click at [58, 73] on link "Home" at bounding box center [66, 70] width 130 height 29
click at [34, 150] on link "Tests" at bounding box center [66, 136] width 130 height 29
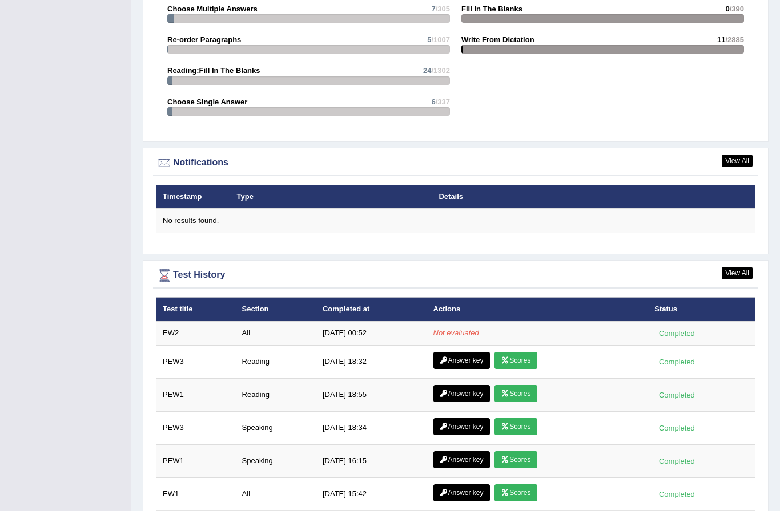
scroll to position [1254, 0]
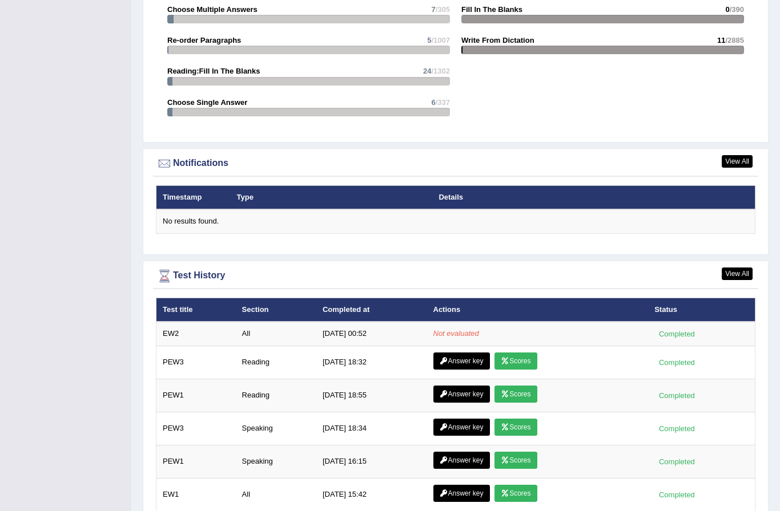
click at [519, 336] on div at bounding box center [390, 255] width 780 height 511
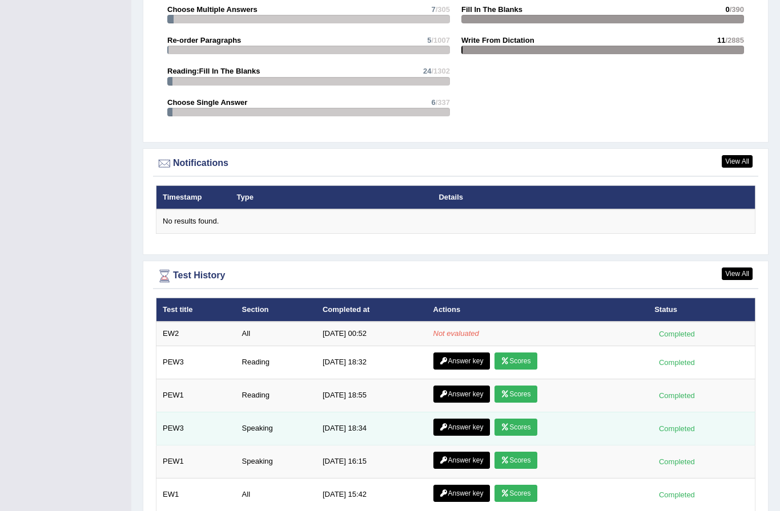
click at [526, 419] on link "Scores" at bounding box center [515, 427] width 42 height 17
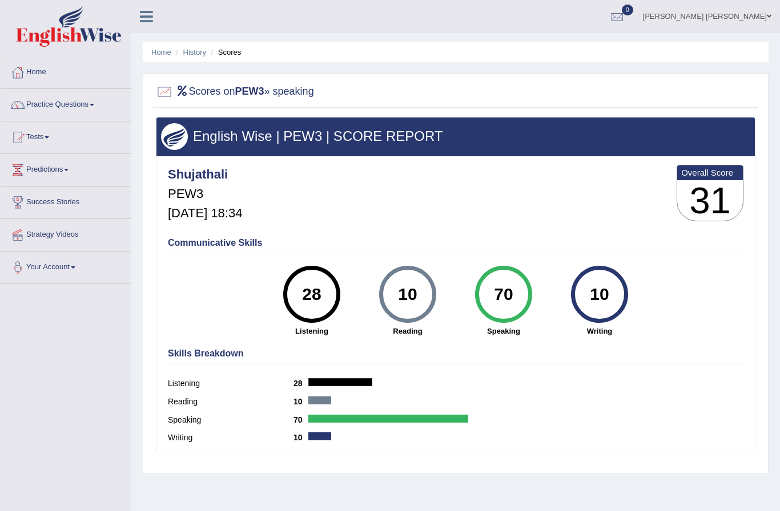
click at [732, 19] on link "[PERSON_NAME] [PERSON_NAME]" at bounding box center [707, 15] width 146 height 30
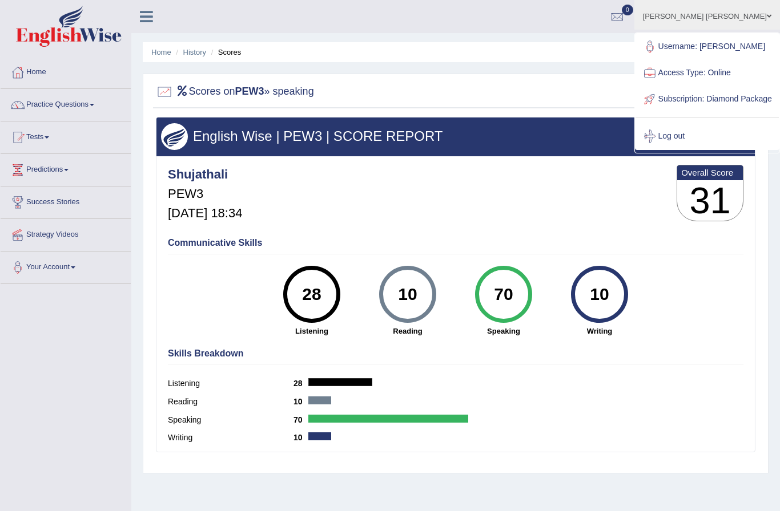
click at [667, 309] on div "Communicative Skills 28 Listening 10 Reading 70 Speaking 10 Writing" at bounding box center [455, 286] width 581 height 108
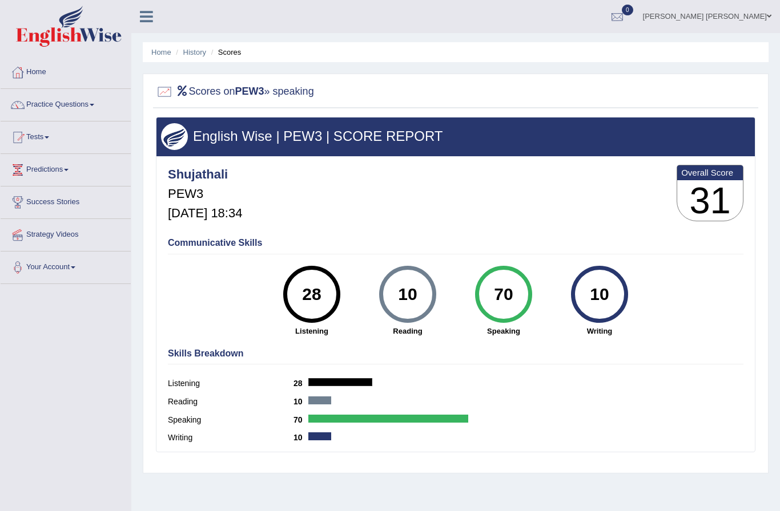
click at [625, 10] on div at bounding box center [616, 17] width 17 height 17
click at [591, 37] on li "See All Alerts" at bounding box center [547, 48] width 163 height 23
click at [49, 269] on link "Your Account" at bounding box center [66, 266] width 130 height 29
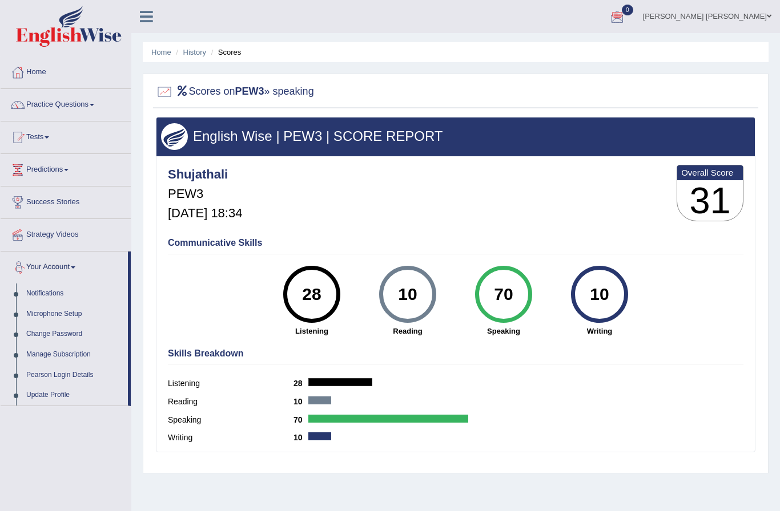
click at [50, 256] on div at bounding box center [390, 255] width 780 height 511
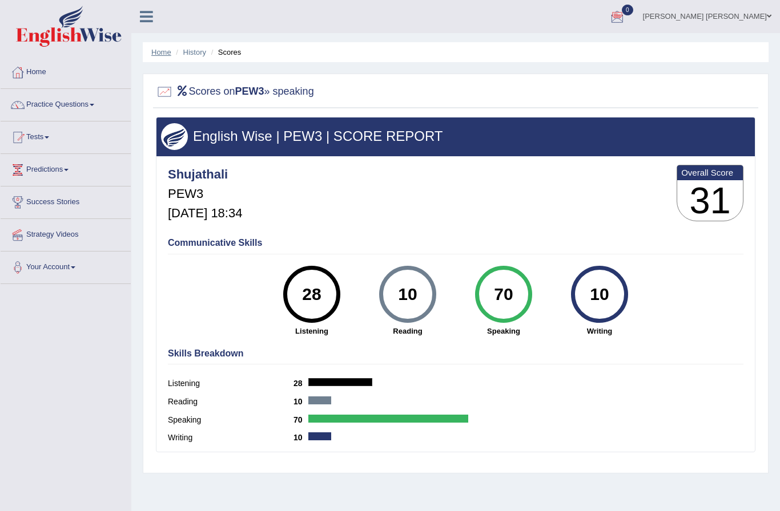
click at [169, 54] on link "Home" at bounding box center [161, 52] width 20 height 9
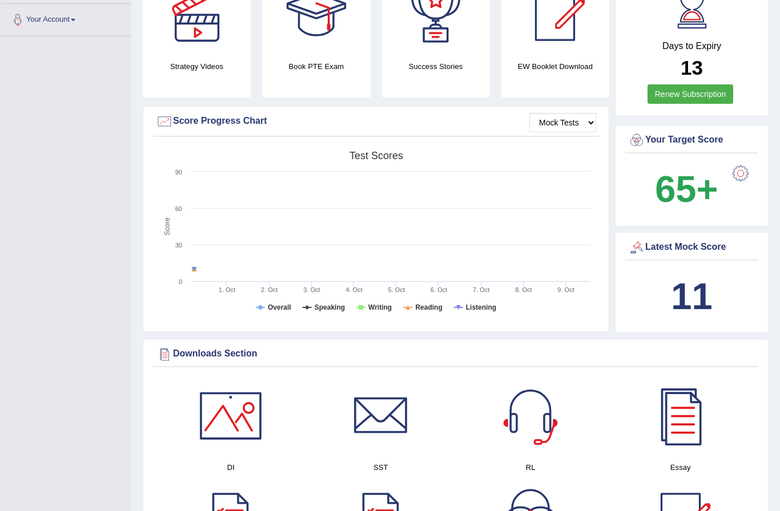
scroll to position [246, 0]
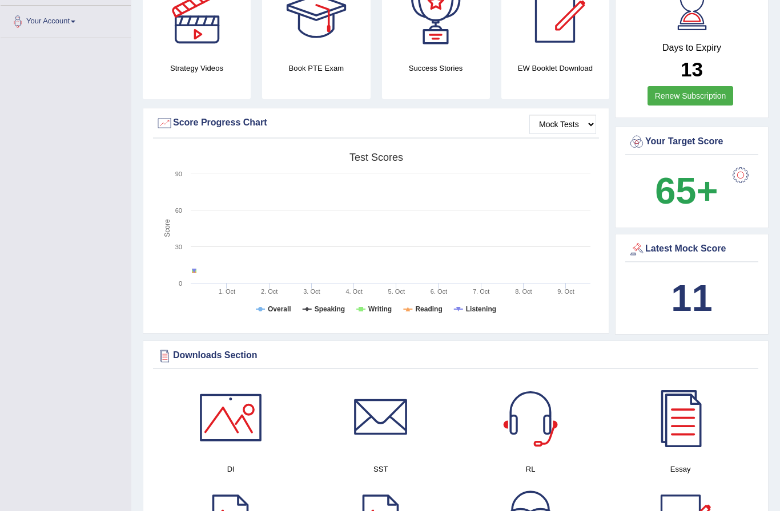
click at [237, 115] on div "Score Progress Chart" at bounding box center [376, 123] width 440 height 17
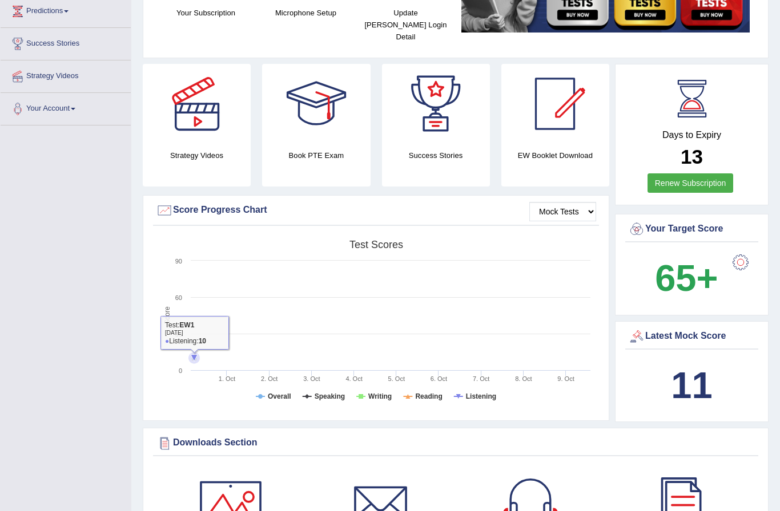
scroll to position [158, 0]
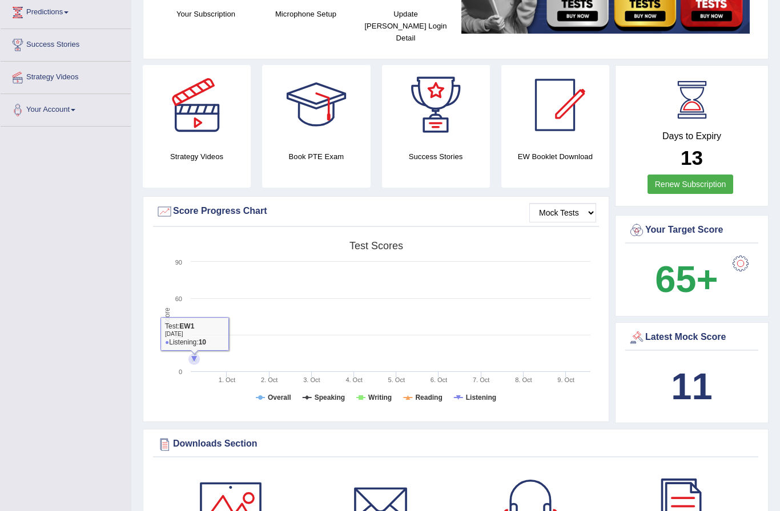
click at [403, 332] on rect at bounding box center [376, 324] width 440 height 177
click at [379, 394] on tspan "Writing" at bounding box center [379, 398] width 23 height 8
click at [272, 380] on rect at bounding box center [376, 324] width 440 height 177
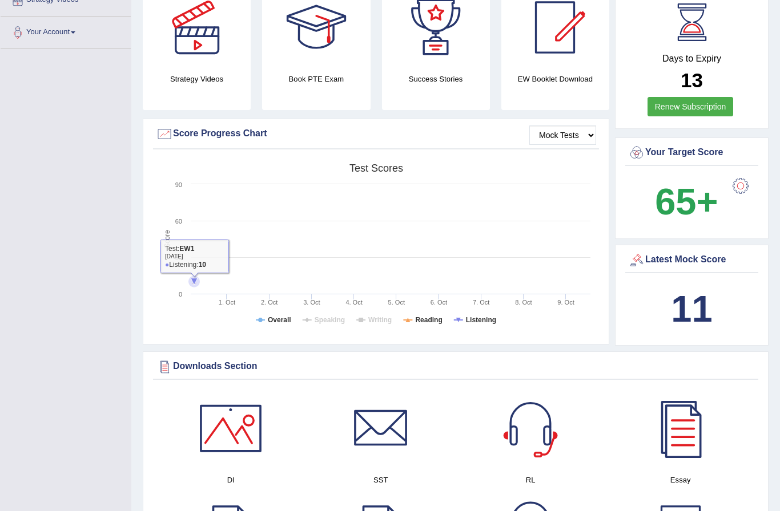
scroll to position [235, 0]
click at [192, 277] on icon at bounding box center [193, 282] width 11 height 11
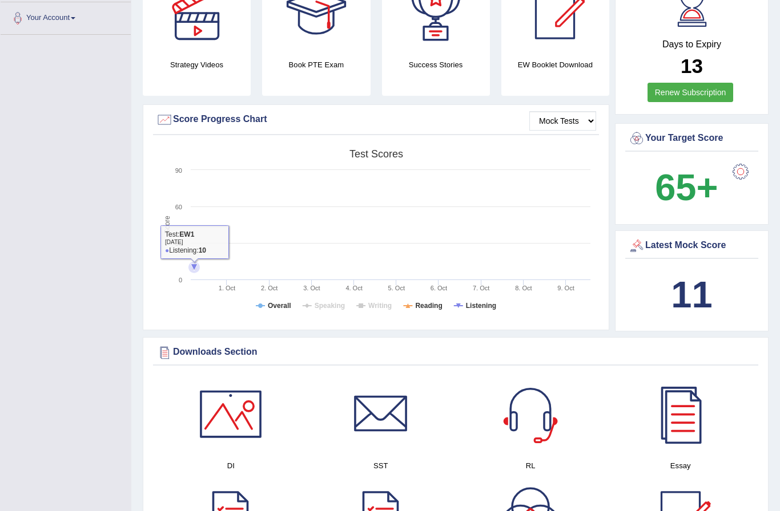
scroll to position [244, 0]
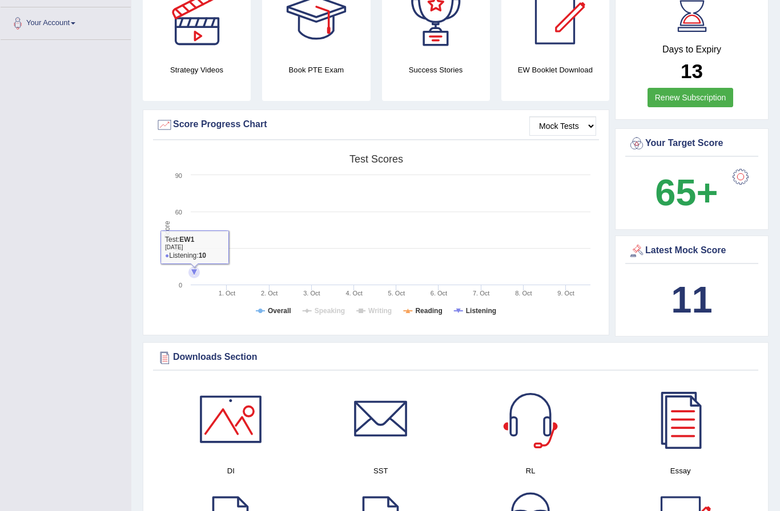
click at [200, 273] on icon at bounding box center [194, 273] width 11 height 0
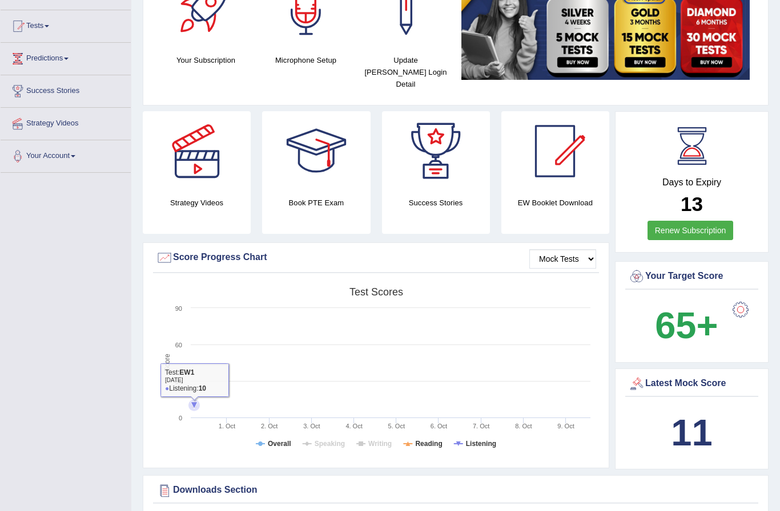
scroll to position [113, 0]
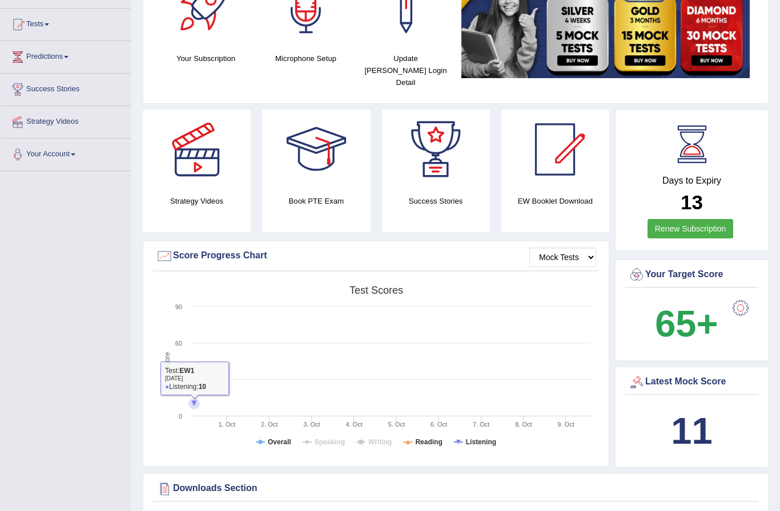
click at [406, 397] on rect at bounding box center [376, 368] width 440 height 177
click at [401, 401] on rect at bounding box center [376, 368] width 440 height 177
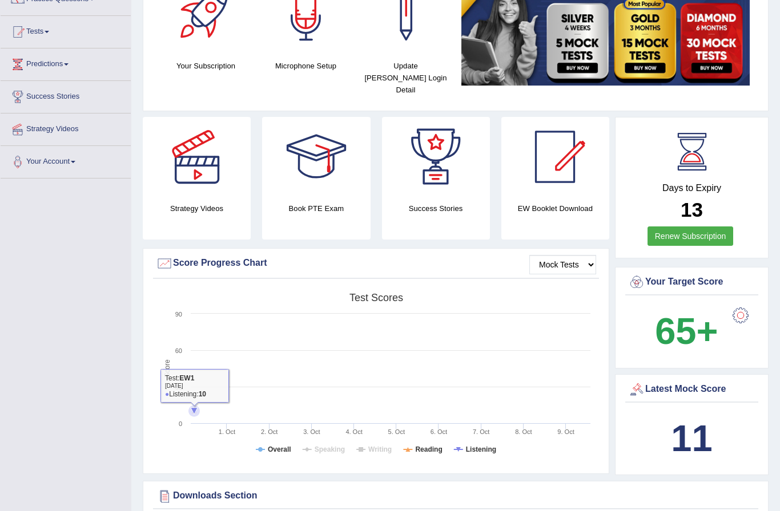
scroll to position [105, 0]
click at [414, 288] on rect at bounding box center [376, 376] width 440 height 177
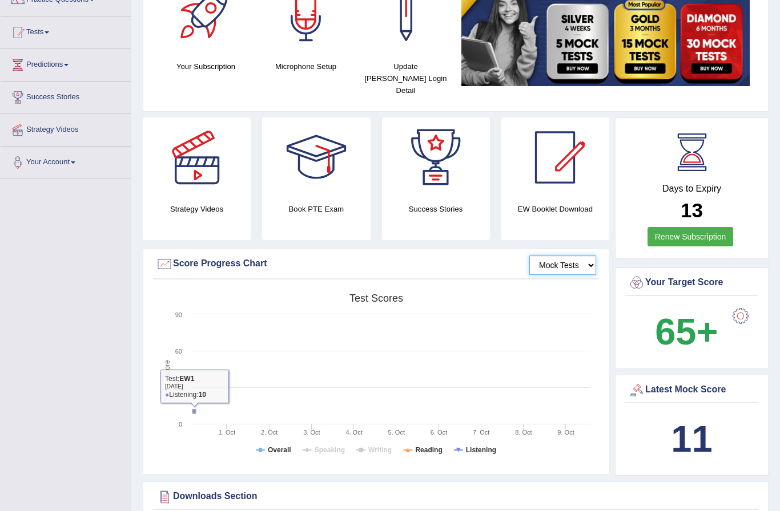
click at [565, 256] on select "Mock Tests" at bounding box center [562, 265] width 67 height 19
click at [442, 342] on rect at bounding box center [376, 376] width 440 height 177
click at [459, 295] on rect at bounding box center [376, 376] width 440 height 177
click at [160, 256] on div at bounding box center [164, 264] width 17 height 17
click at [430, 350] on rect at bounding box center [376, 376] width 440 height 177
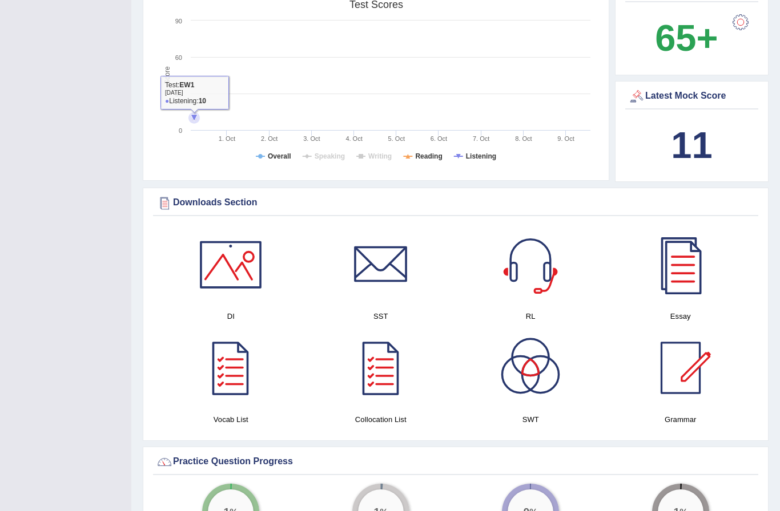
scroll to position [398, 0]
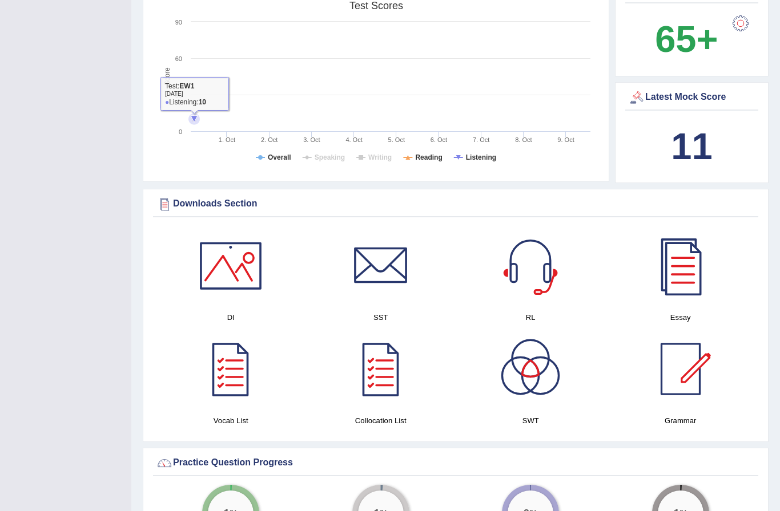
click at [700, 94] on div "Latest Mock Score" at bounding box center [691, 99] width 133 height 22
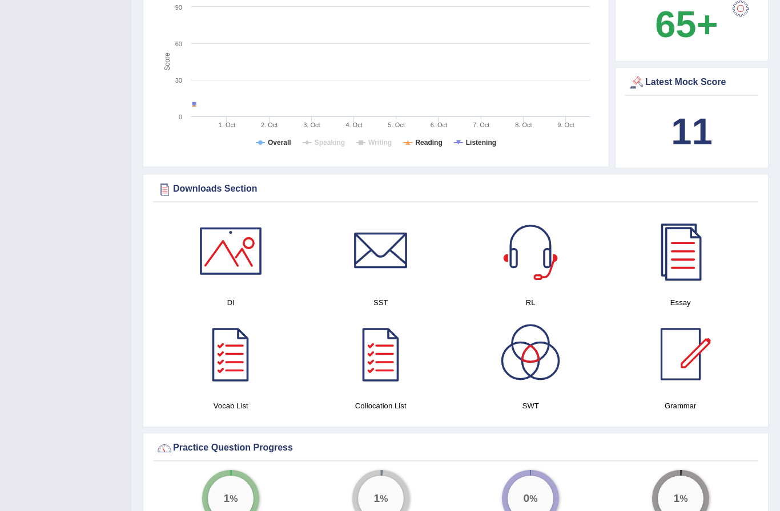
scroll to position [419, 0]
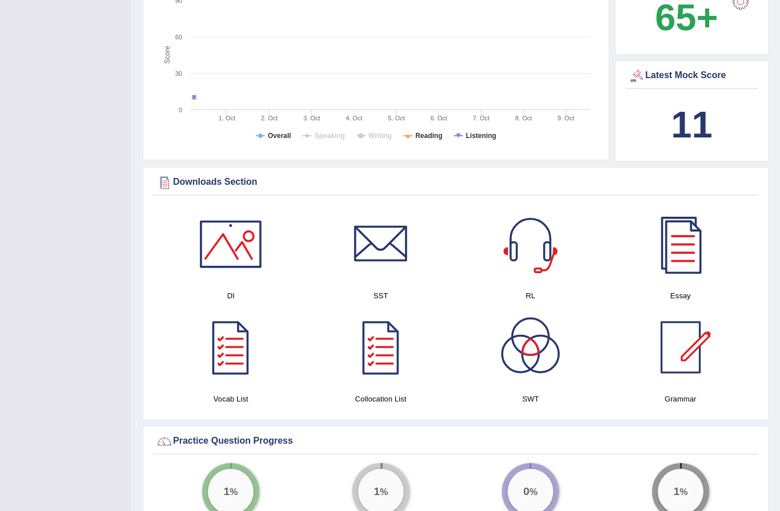
click at [694, 118] on b "11" at bounding box center [691, 125] width 41 height 42
click at [695, 67] on div "Latest Mock Score" at bounding box center [691, 75] width 127 height 17
click at [698, 67] on div "Latest Mock Score" at bounding box center [691, 75] width 127 height 17
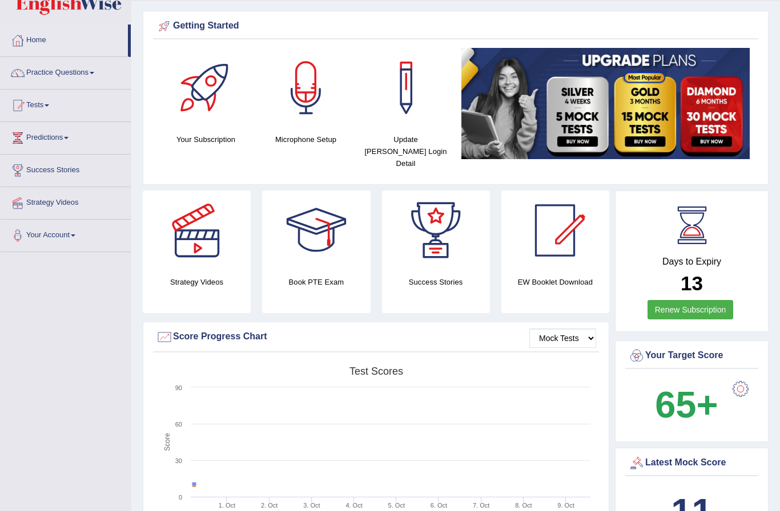
scroll to position [0, 0]
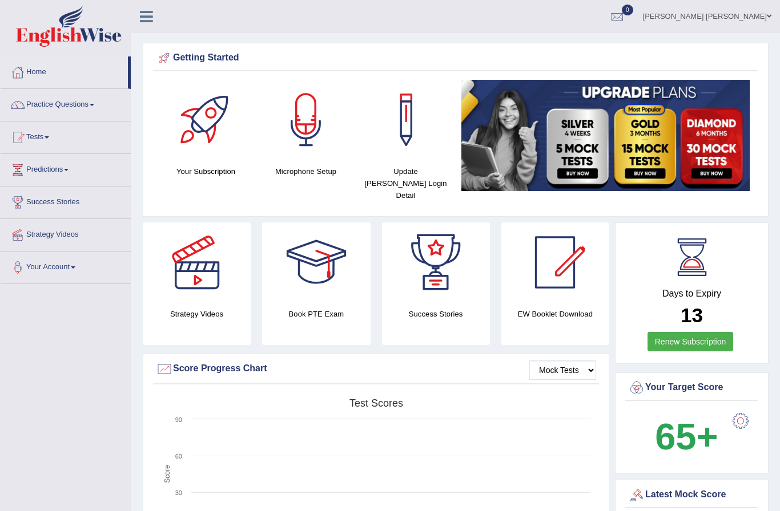
click at [760, 16] on link "Shujath ali Mohammed" at bounding box center [707, 15] width 146 height 30
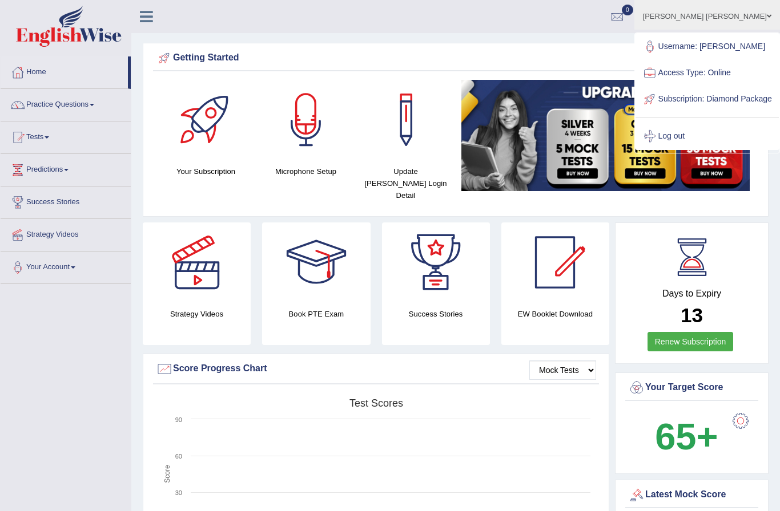
click at [714, 140] on link "Log out" at bounding box center [706, 136] width 143 height 26
